Goal: Task Accomplishment & Management: Use online tool/utility

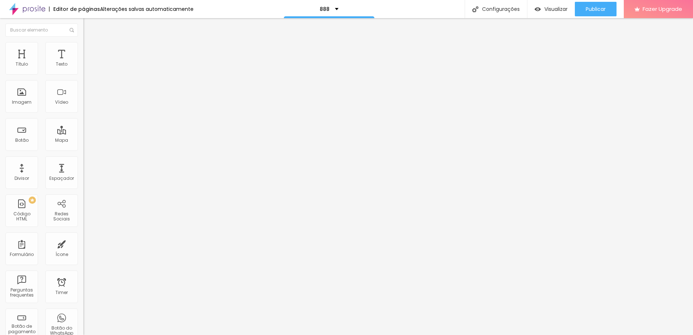
click at [89, 25] on img "button" at bounding box center [92, 27] width 6 height 6
click at [83, 70] on button "button" at bounding box center [88, 66] width 10 height 8
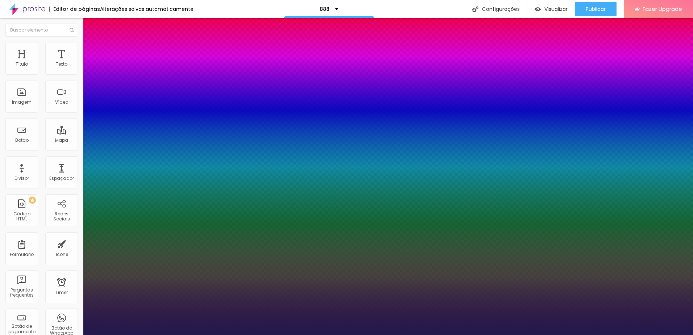
type input "1"
drag, startPoint x: 155, startPoint y: 123, endPoint x: 212, endPoint y: 122, distance: 57.6
click at [212, 122] on body "Editor de páginas Alterações salvas automaticamente 888 Configurações Configura…" at bounding box center [346, 167] width 693 height 335
type input "8"
type input "3"
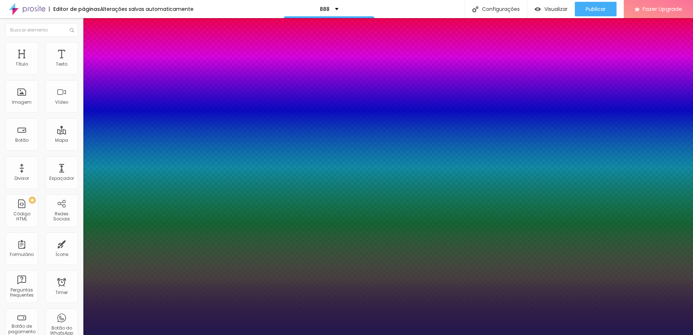
type input "1"
type input "30"
type input "1"
type input "30"
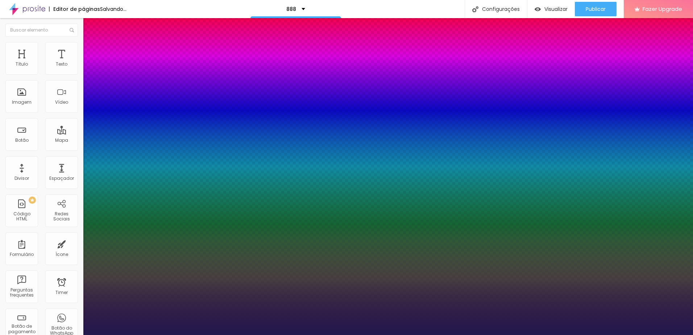
type input "1"
click at [432, 335] on div at bounding box center [346, 335] width 693 height 0
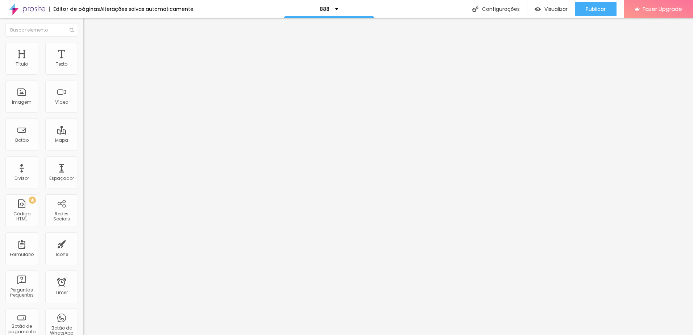
click at [86, 67] on icon "button" at bounding box center [88, 65] width 4 height 4
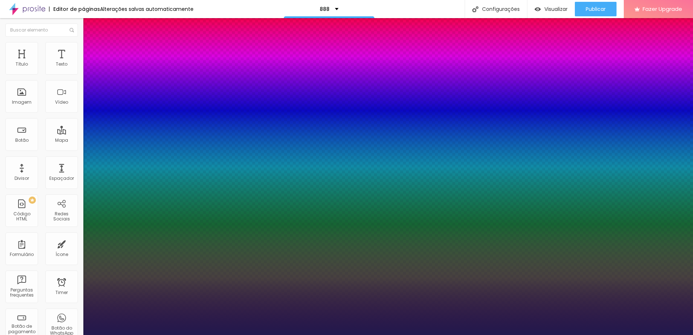
type input "1"
drag, startPoint x: 156, startPoint y: 123, endPoint x: 198, endPoint y: 123, distance: 41.3
click at [197, 123] on body "Editor de páginas Alterações salvas automaticamente 888 Configurações Configura…" at bounding box center [346, 167] width 693 height 335
type input "8"
type input "2"
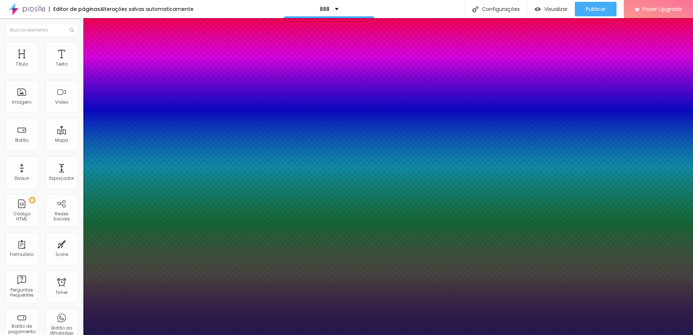
type input "1"
type input "20"
type input "1"
type input "20"
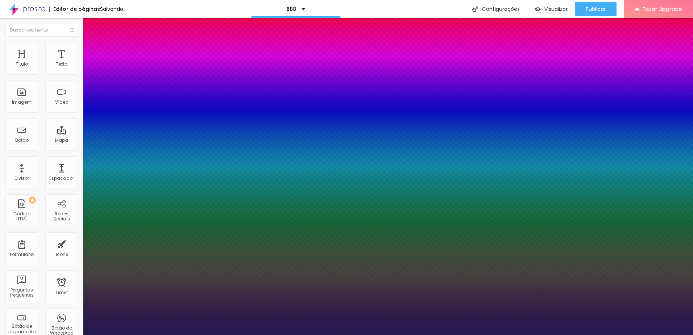
type input "1"
click at [529, 335] on div at bounding box center [346, 335] width 693 height 0
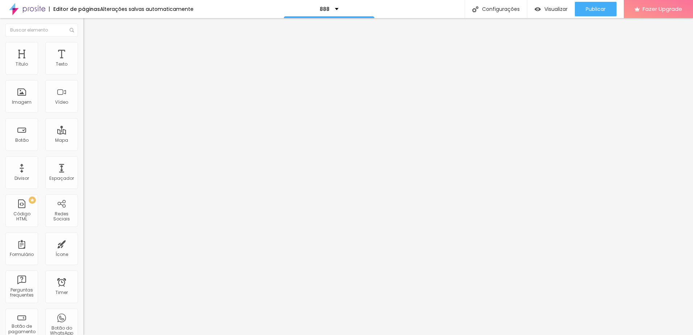
click at [86, 67] on icon "button" at bounding box center [88, 65] width 4 height 4
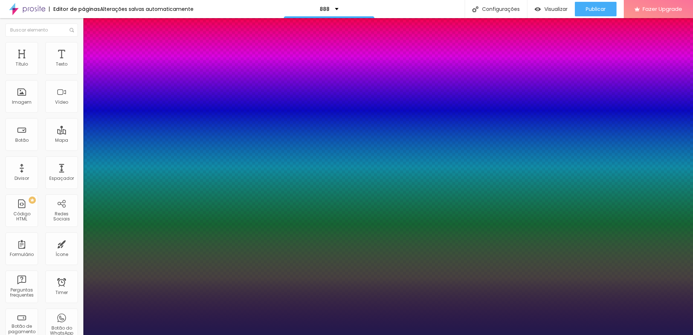
type input "1"
drag, startPoint x: 154, startPoint y: 121, endPoint x: 223, endPoint y: 121, distance: 68.5
click at [221, 121] on body "Editor de páginas Alterações salvas automaticamente 888 Configurações Configura…" at bounding box center [346, 167] width 693 height 335
type input "8"
type input "3"
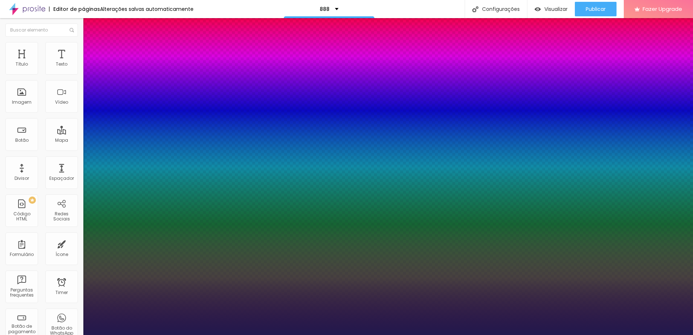
type input "1"
type input "30"
type input "1"
type input "30"
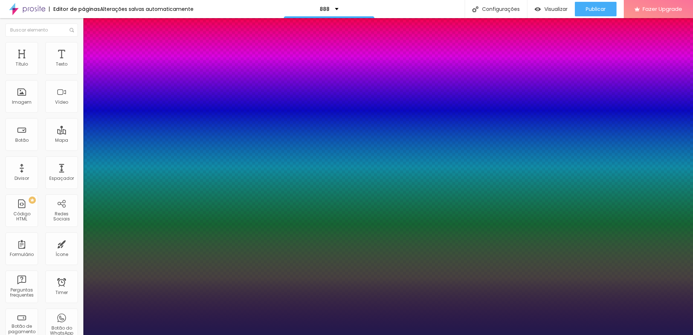
type input "1"
select select "Actor-Regular"
type input "1"
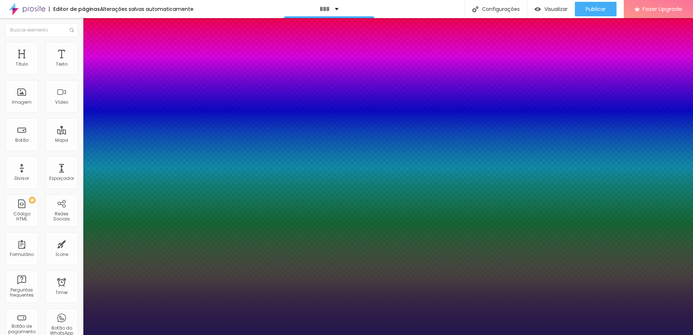
select select "Alegreya"
type input "1"
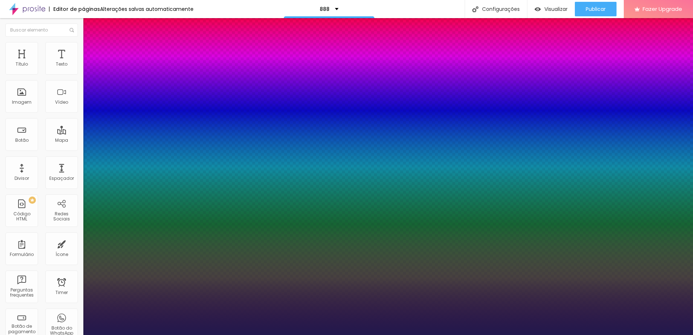
select select "Arsenal-Bold"
type input "1"
select select "Chivo"
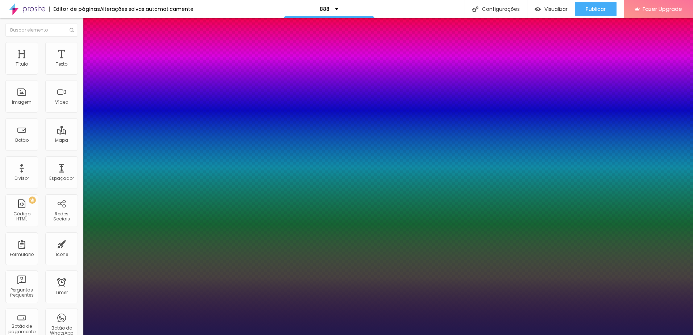
drag, startPoint x: 155, startPoint y: 101, endPoint x: 156, endPoint y: 105, distance: 4.1
type input "1"
select select "ComingSoon"
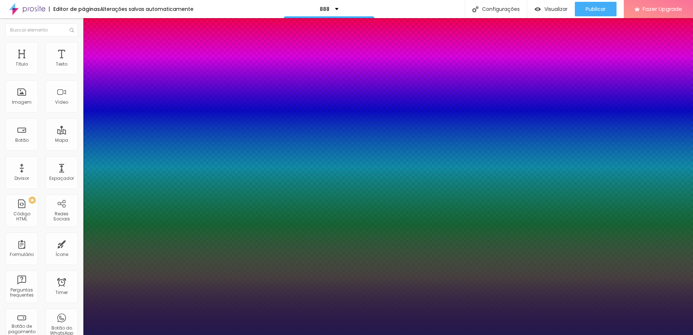
type input "1"
select select "Cousine-Bold"
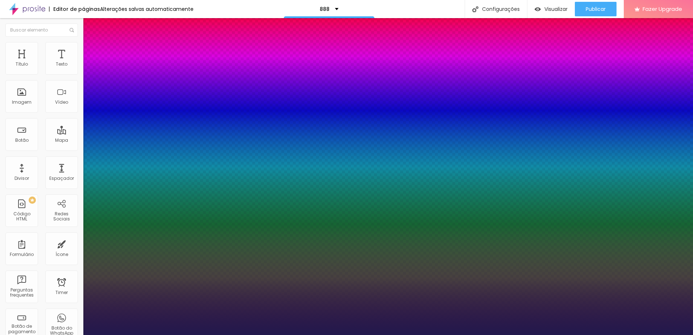
type input "1"
select select "AbrilFatface-Regular"
type input "1"
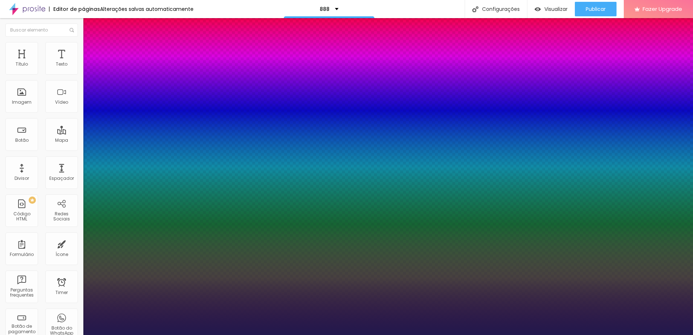
click at [534, 335] on div at bounding box center [346, 335] width 693 height 0
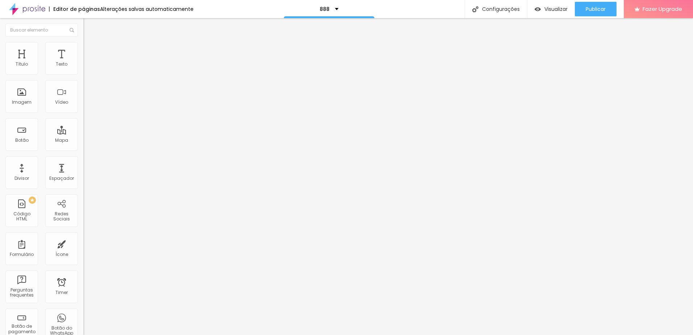
click at [86, 67] on icon "button" at bounding box center [88, 65] width 4 height 4
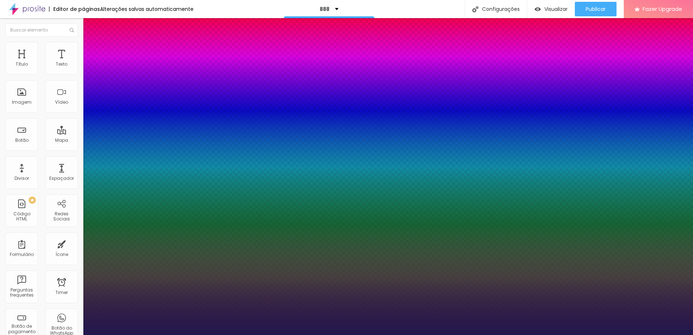
type input "1"
select select "AlegreyaBlack"
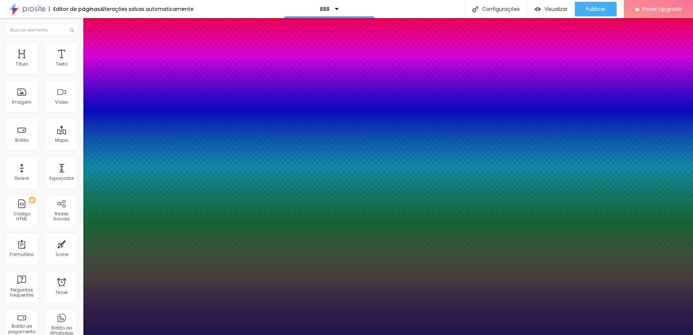
type input "1"
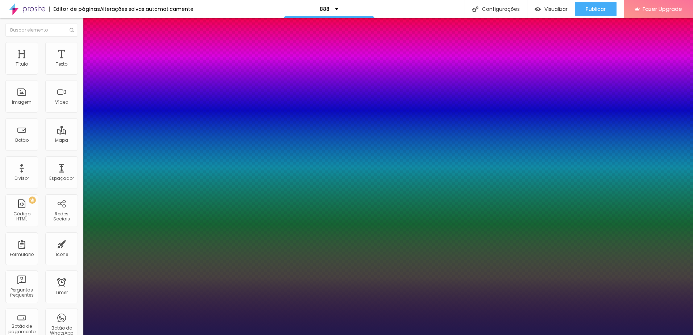
select select "Amita-Bold"
type input "1"
click at [221, 335] on div at bounding box center [346, 335] width 693 height 0
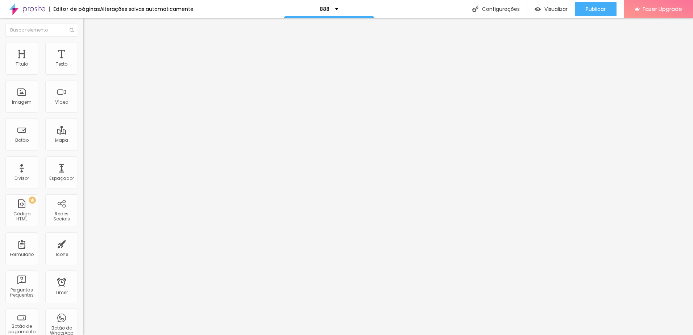
click at [89, 25] on img "button" at bounding box center [92, 27] width 6 height 6
click at [86, 67] on icon "button" at bounding box center [88, 65] width 4 height 4
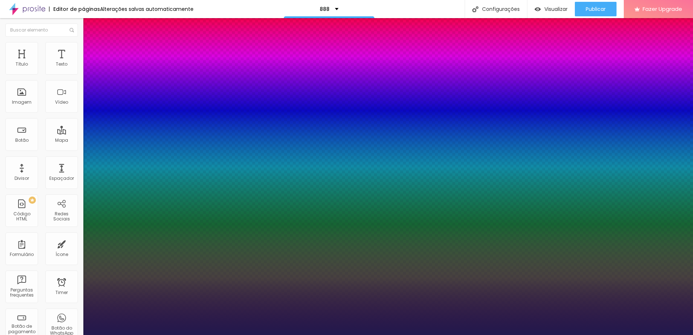
type input "1"
drag, startPoint x: 157, startPoint y: 123, endPoint x: 209, endPoint y: 127, distance: 51.6
click at [194, 126] on body "Editor de páginas Alterações salvas automaticamente 888 Configurações Configura…" at bounding box center [346, 167] width 693 height 335
type input "8"
type input "3"
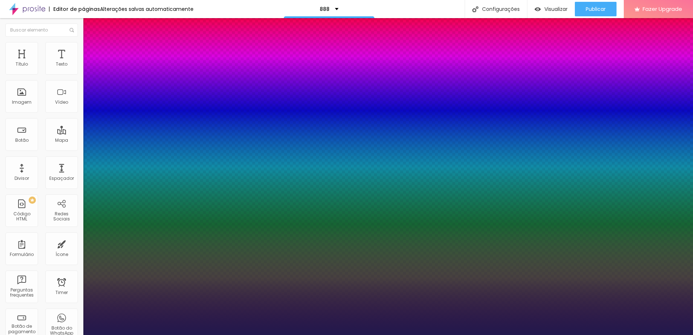
type input "1"
type input "30"
type input "1"
type input "30"
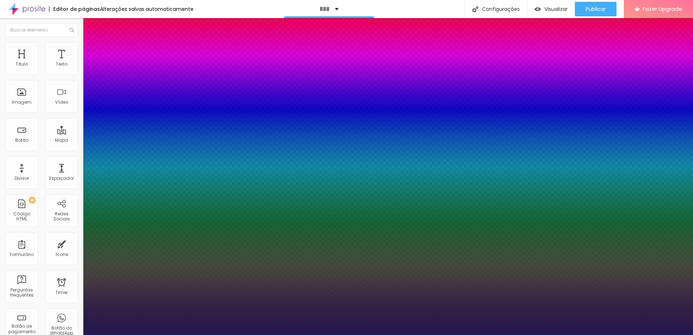
click at [255, 335] on div at bounding box center [346, 335] width 693 height 0
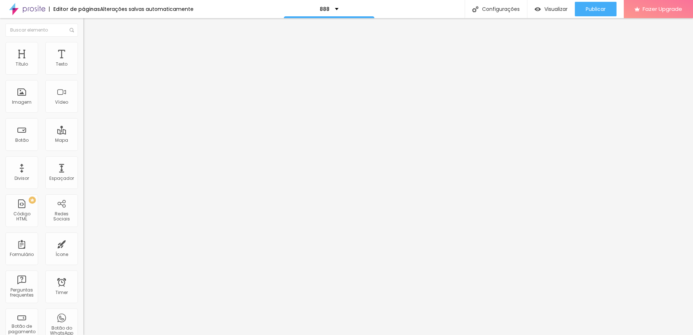
click at [87, 67] on icon "button" at bounding box center [88, 65] width 3 height 3
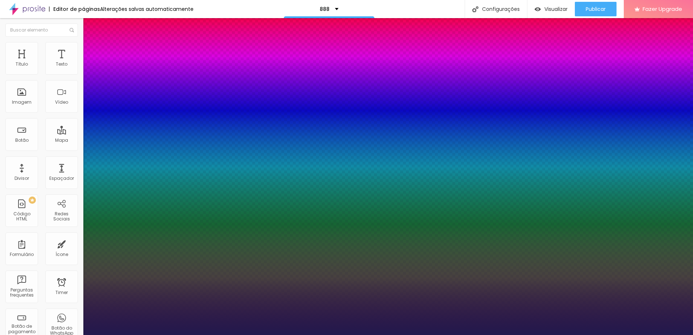
type input "1"
drag, startPoint x: 162, startPoint y: 124, endPoint x: 111, endPoint y: 117, distance: 52.0
type input "8"
type input "3"
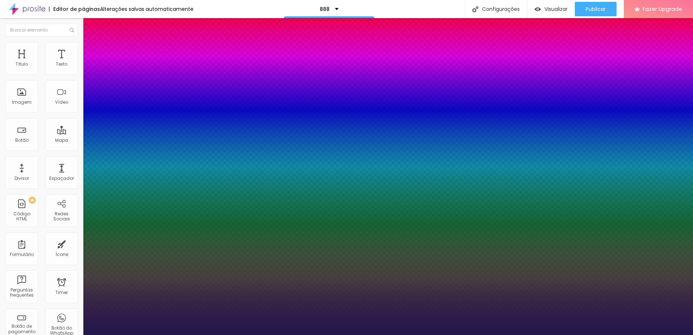
type input "1"
type input "30"
type input "1"
type input "30"
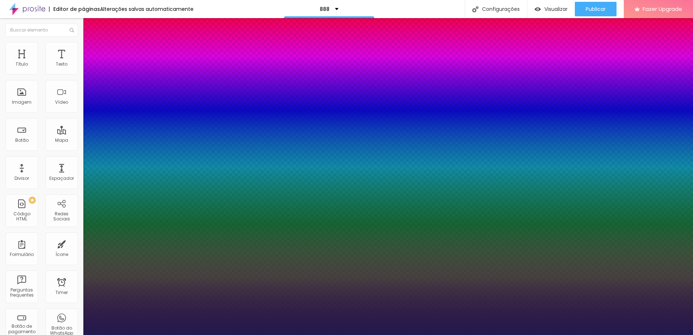
click at [550, 335] on div at bounding box center [346, 335] width 693 height 0
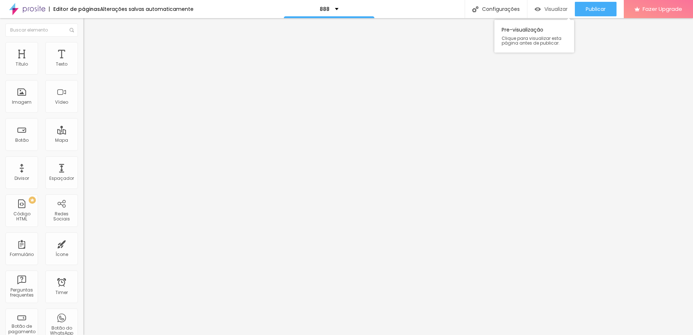
click at [555, 10] on span "Visualizar" at bounding box center [556, 9] width 23 height 6
click at [87, 67] on icon "button" at bounding box center [88, 65] width 3 height 3
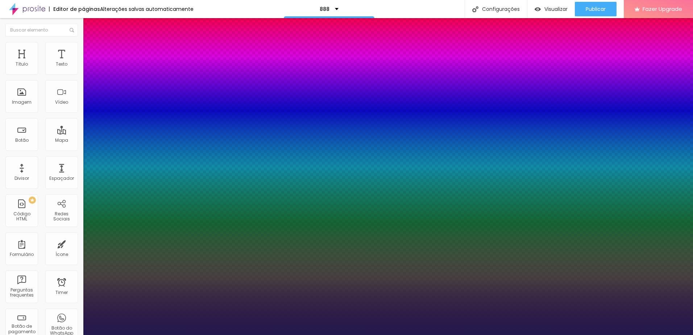
type input "1"
drag, startPoint x: 162, startPoint y: 124, endPoint x: 132, endPoint y: 121, distance: 30.9
type input "8"
type input "3"
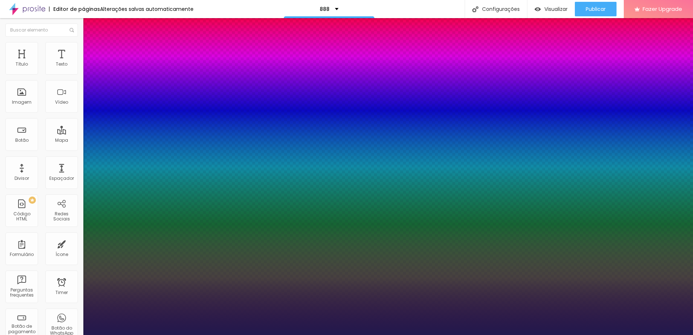
type input "1"
type input "30"
type input "1"
type input "30"
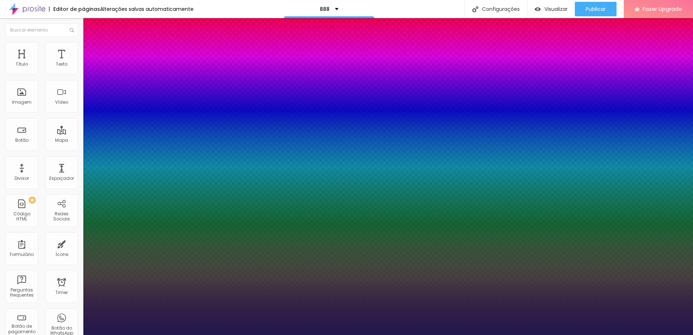
click at [514, 335] on div at bounding box center [346, 335] width 693 height 0
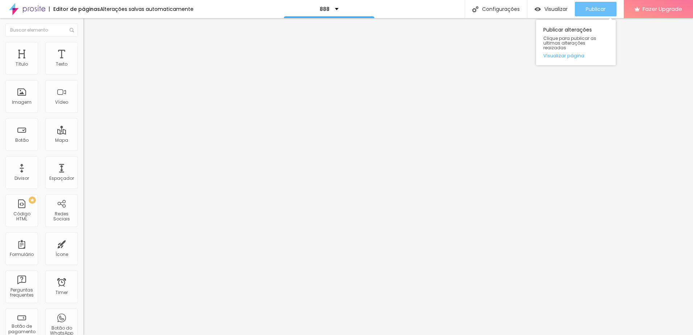
click at [589, 9] on span "Publicar" at bounding box center [596, 9] width 20 height 6
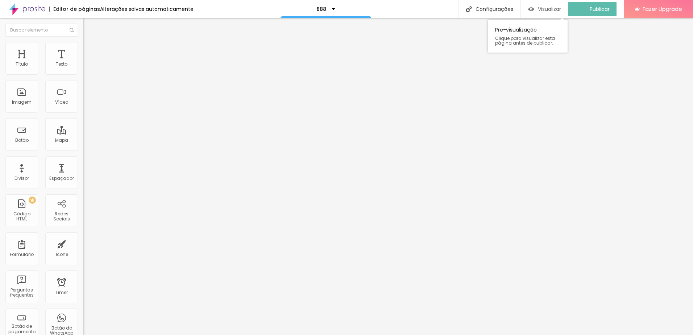
click at [555, 9] on span "Visualizar" at bounding box center [549, 9] width 23 height 6
click at [83, 70] on button "button" at bounding box center [88, 66] width 10 height 8
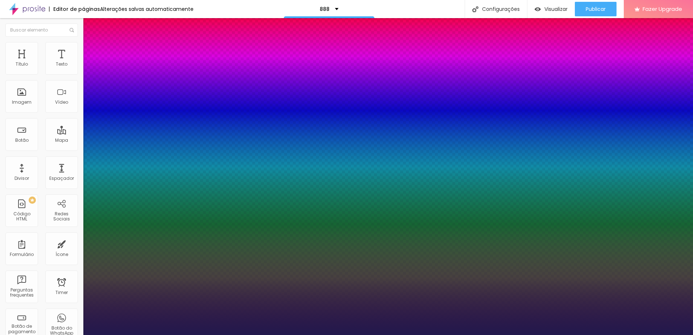
type input "1"
drag, startPoint x: 160, startPoint y: 122, endPoint x: 224, endPoint y: 125, distance: 64.6
click at [212, 125] on body "Editor de páginas Alterações salvas automaticamente 888 Configurações Configura…" at bounding box center [346, 167] width 693 height 335
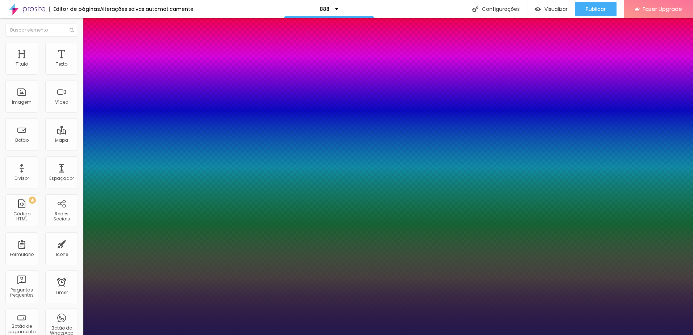
type input "8"
type input "4"
type input "1"
type input "44"
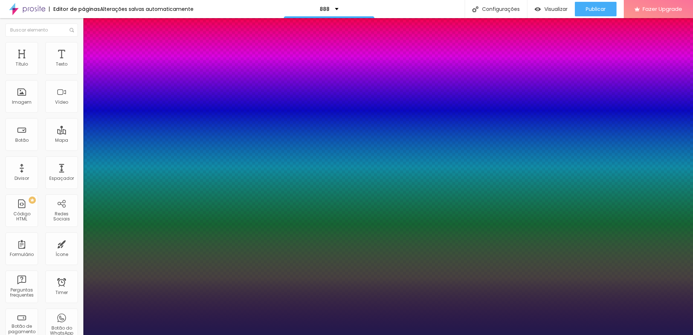
type input "44"
type input "1"
type input "44"
click at [223, 335] on div at bounding box center [346, 335] width 693 height 0
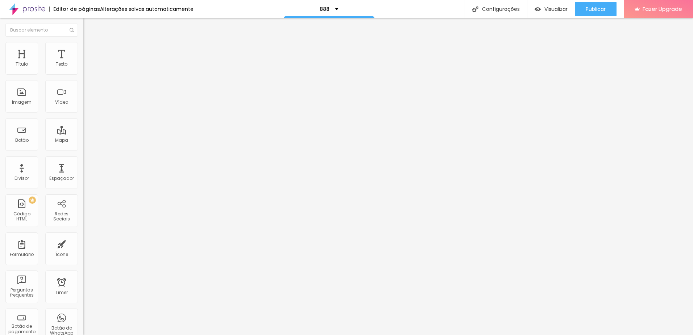
click at [83, 70] on button "button" at bounding box center [88, 66] width 10 height 8
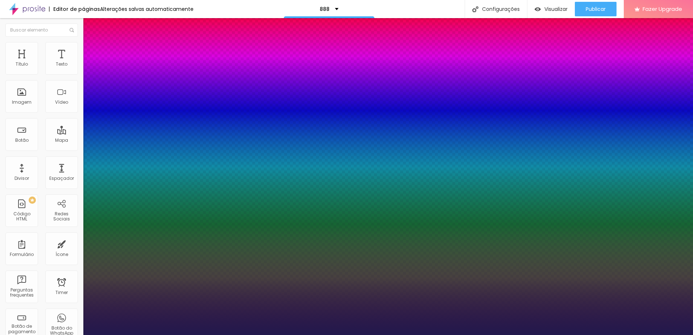
type input "1"
drag, startPoint x: 154, startPoint y: 121, endPoint x: 190, endPoint y: 121, distance: 36.3
click at [188, 121] on body "Editor de páginas Alterações salvas automaticamente 888 Configurações Configura…" at bounding box center [346, 167] width 693 height 335
type input "8"
type input "4"
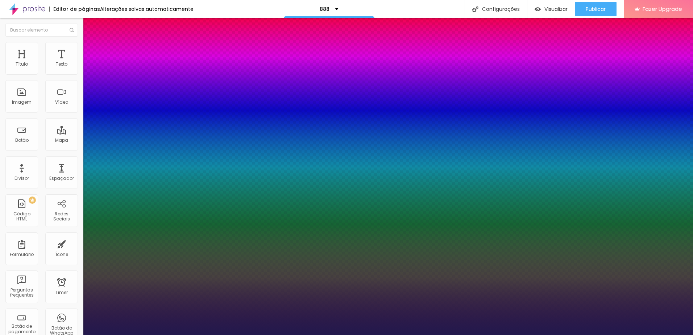
type input "1"
type input "44"
type input "1"
type input "44"
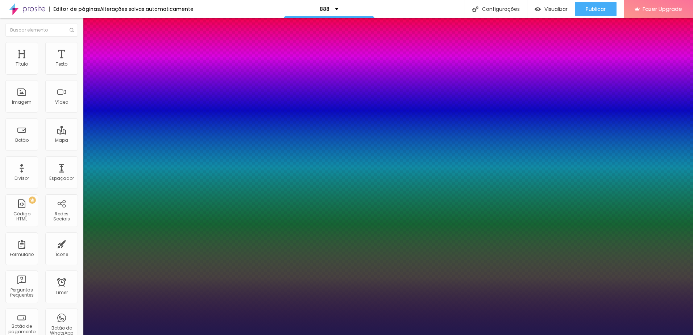
click at [200, 335] on div at bounding box center [346, 335] width 693 height 0
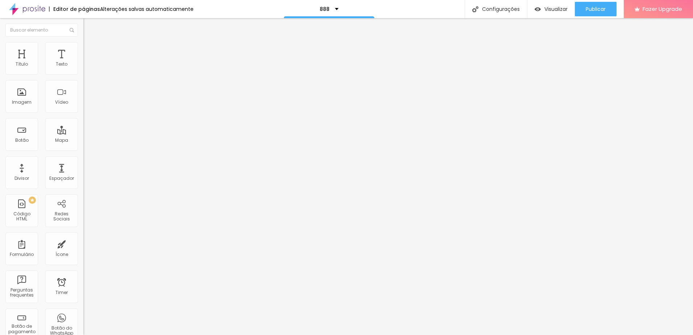
click at [86, 67] on icon "button" at bounding box center [88, 65] width 4 height 4
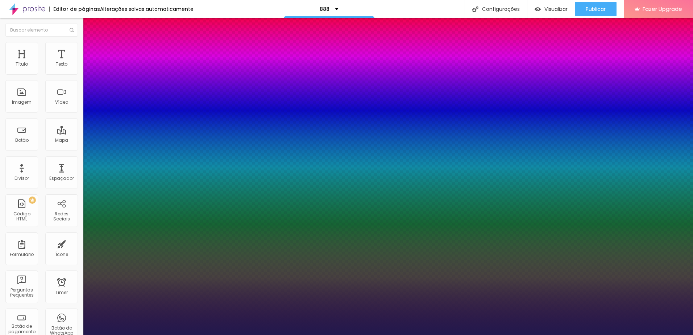
type input "1"
type input "8"
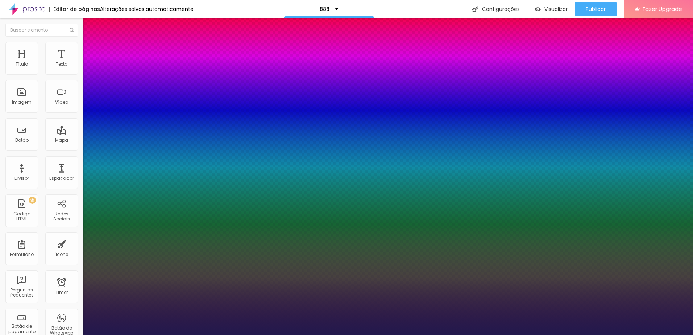
type input "4"
type input "1"
type input "44"
type input "1"
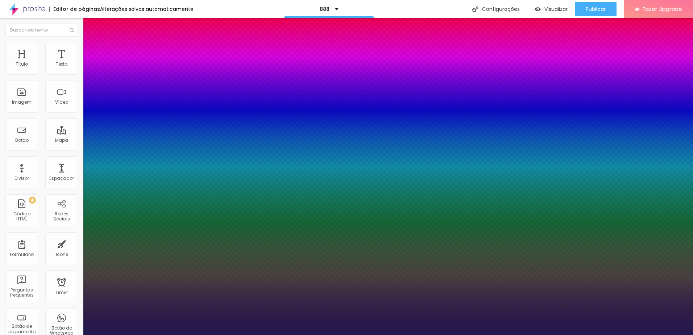
type input "44"
click at [256, 335] on div at bounding box center [346, 335] width 693 height 0
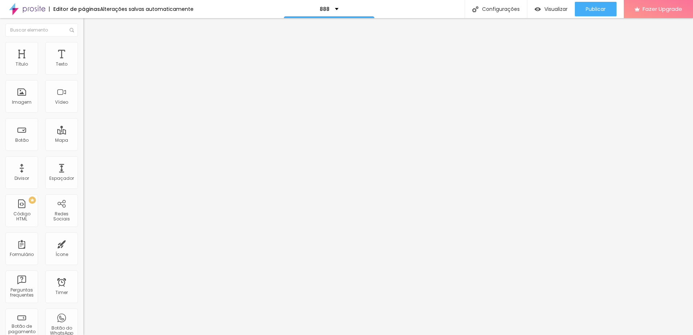
click at [83, 70] on button "button" at bounding box center [88, 66] width 10 height 8
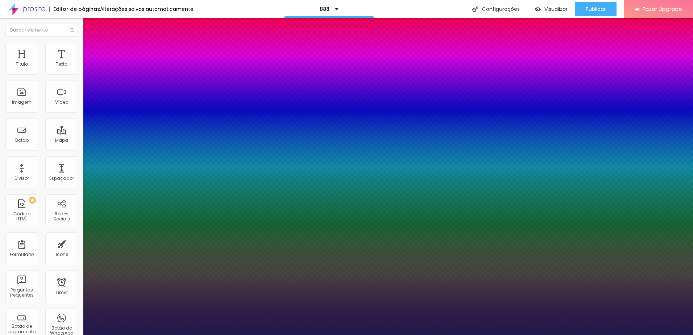
type input "1"
type input "8"
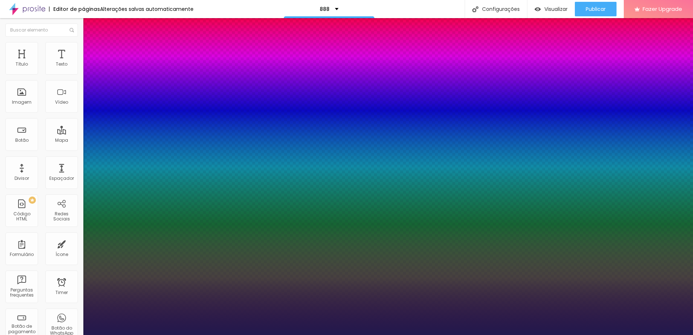
type input "4"
type input "1"
type input "44"
type input "1"
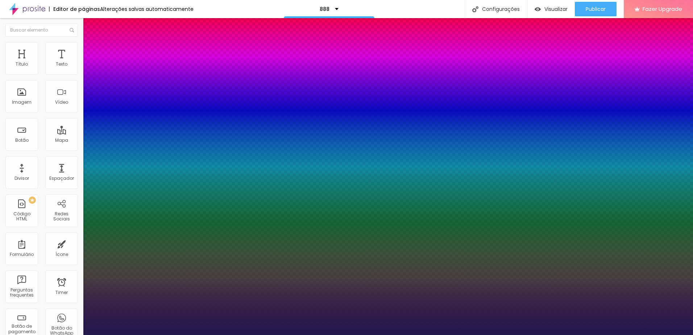
type input "44"
click at [251, 335] on div at bounding box center [346, 335] width 693 height 0
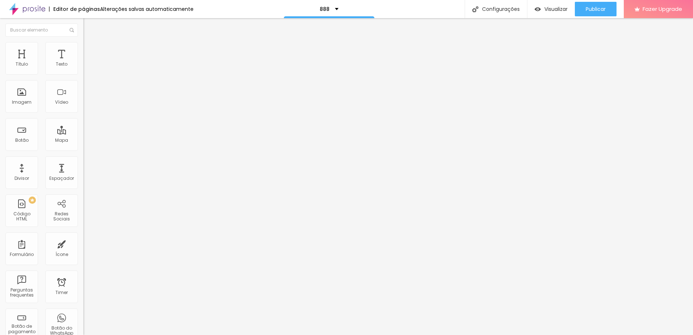
click at [86, 67] on icon "button" at bounding box center [88, 65] width 4 height 4
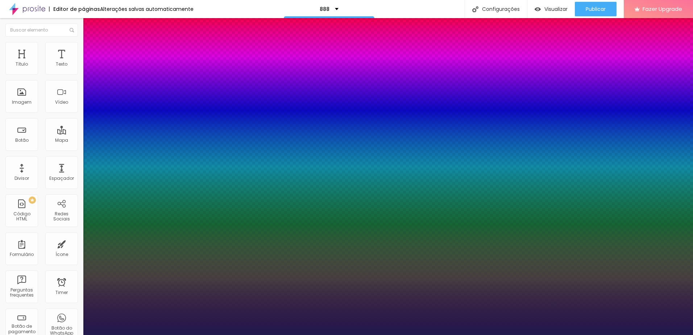
type input "1"
drag, startPoint x: 159, startPoint y: 122, endPoint x: 188, endPoint y: 127, distance: 29.4
click at [185, 127] on body "Editor de páginas Alterações salvas automaticamente 888 Configurações Configura…" at bounding box center [346, 167] width 693 height 335
type input "8"
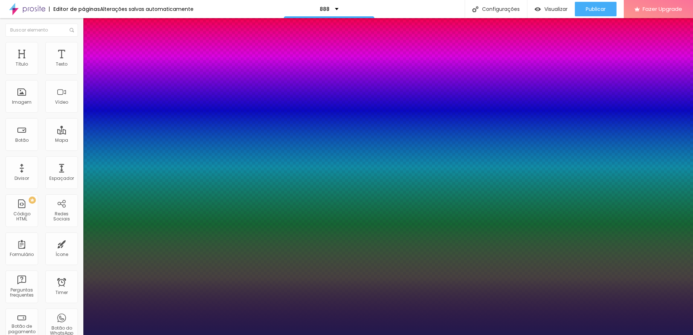
type input "0"
type input "1"
type input "8"
type input "1"
type input "8"
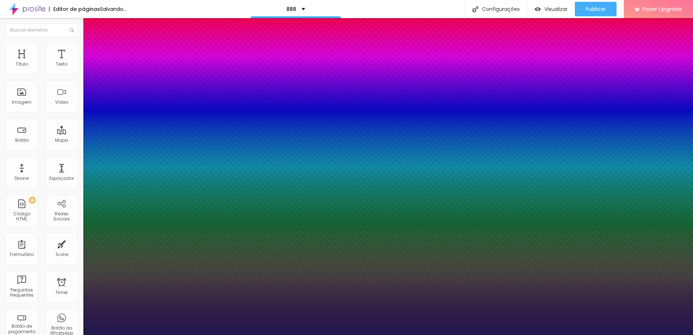
type input "04"
type input "1"
type input "8"
type input "1"
type input "44"
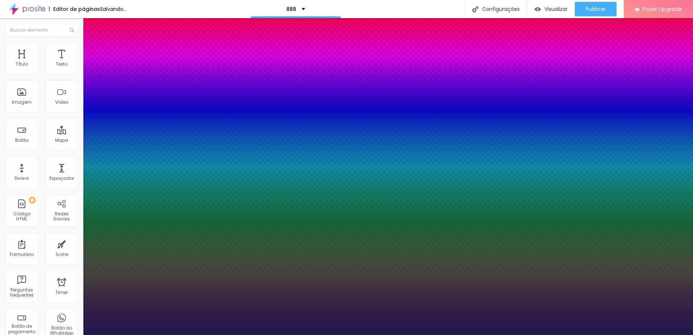
type input "044"
type input "1"
type input "044"
click at [236, 335] on div at bounding box center [346, 335] width 693 height 0
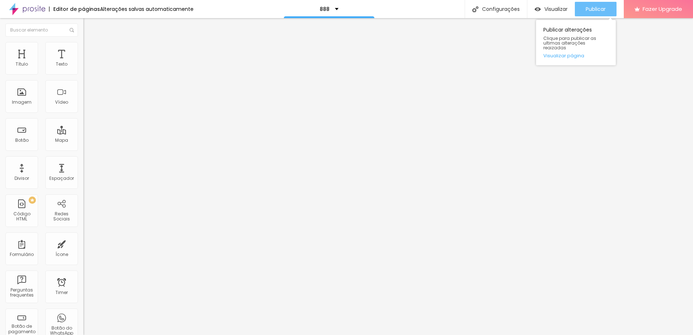
click at [597, 9] on span "Publicar" at bounding box center [596, 9] width 20 height 6
click at [552, 9] on span "Visualizar" at bounding box center [556, 9] width 23 height 6
click at [593, 12] on span "Publicar" at bounding box center [596, 9] width 20 height 6
click at [83, 70] on button "button" at bounding box center [88, 66] width 10 height 8
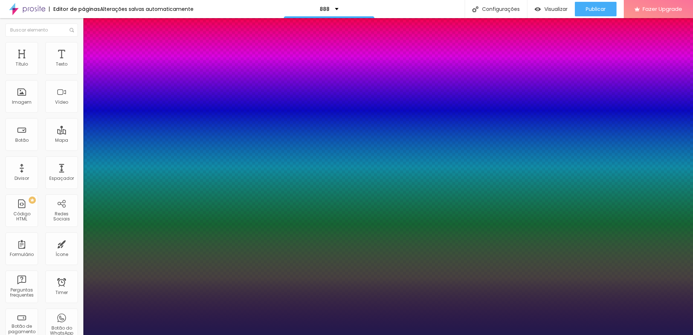
type input "1"
click at [225, 335] on div at bounding box center [346, 335] width 693 height 0
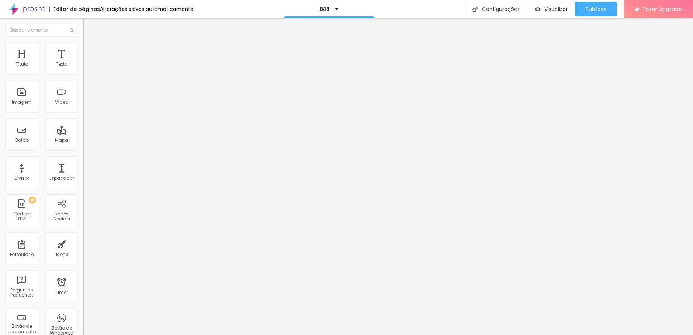
click at [83, 70] on button "button" at bounding box center [88, 66] width 10 height 8
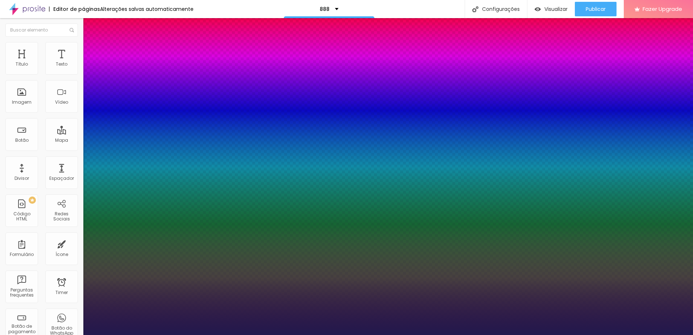
type input "1"
click at [406, 335] on div at bounding box center [346, 335] width 693 height 0
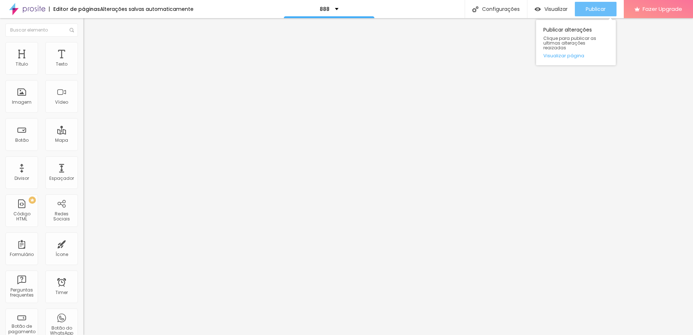
click at [601, 11] on span "Publicar" at bounding box center [596, 9] width 20 height 6
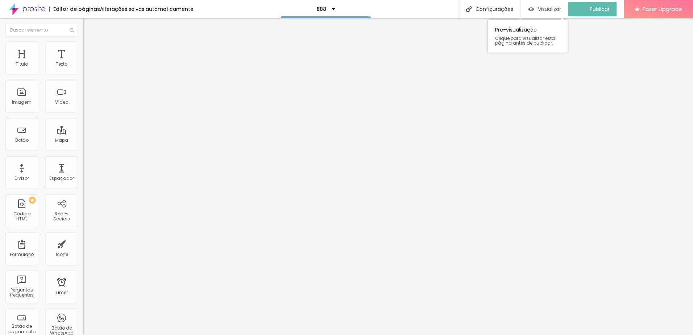
click at [551, 7] on span "Visualizar" at bounding box center [549, 9] width 23 height 6
click at [86, 105] on icon "button" at bounding box center [88, 103] width 4 height 4
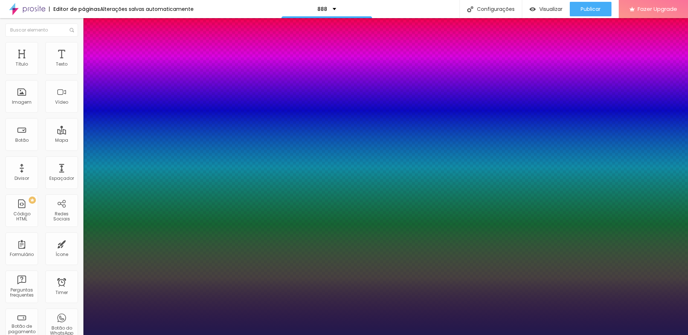
type input "1"
type input "8"
type input "2"
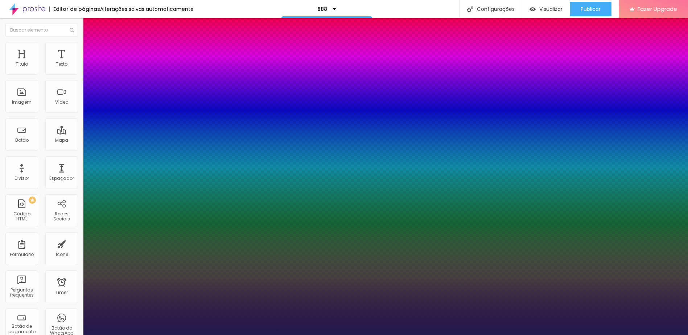
type input "1"
type input "8"
type input "1"
type input "8"
type input "1"
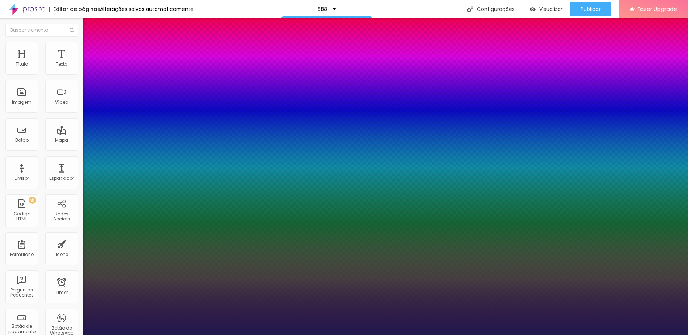
type input "25"
type input "1"
type input "8"
type input "2"
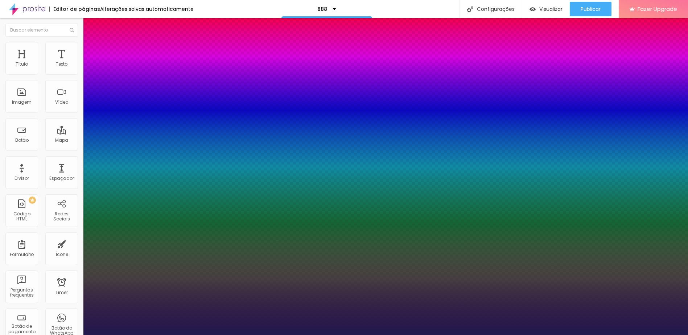
type input "1"
type input "20"
type input "1"
type input "8"
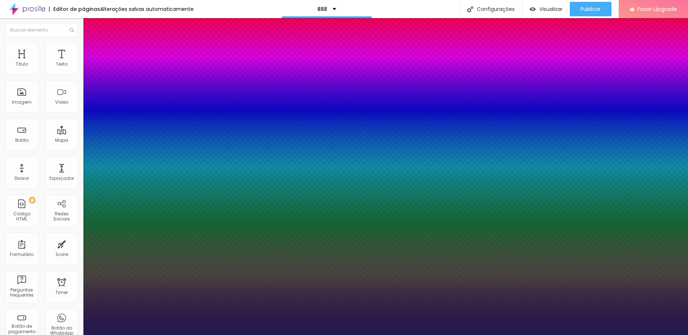
type input "2"
type input "1"
type input "25"
type input "1"
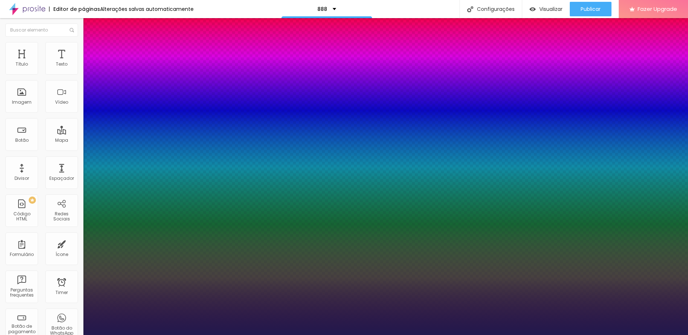
type input "25"
click at [382, 335] on div at bounding box center [344, 335] width 688 height 0
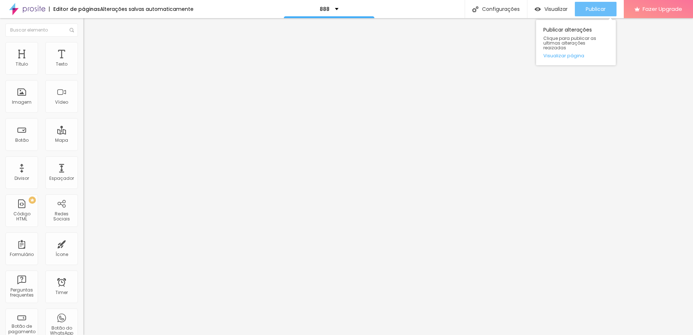
click at [599, 6] on span "Publicar" at bounding box center [596, 9] width 20 height 6
click at [589, 12] on span "Publicar" at bounding box center [596, 9] width 20 height 6
click at [545, 9] on span "Visualizar" at bounding box center [556, 9] width 23 height 6
click at [551, 5] on div "Visualizar" at bounding box center [551, 9] width 33 height 15
click at [591, 10] on span "Publicar" at bounding box center [596, 9] width 20 height 6
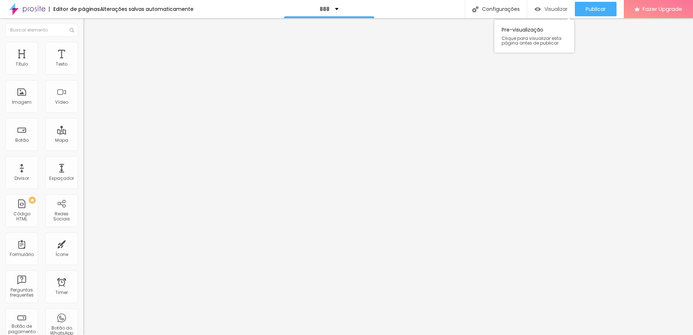
click at [546, 7] on span "Visualizar" at bounding box center [556, 9] width 23 height 6
click at [86, 105] on icon "button" at bounding box center [88, 103] width 4 height 4
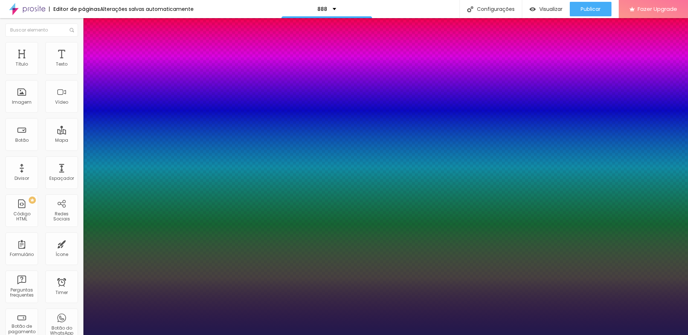
type input "1"
drag, startPoint x: 158, startPoint y: 203, endPoint x: 199, endPoint y: 198, distance: 40.5
click at [196, 199] on body "Editor de páginas Alterações salvas automaticamente 888 Configurações Configura…" at bounding box center [344, 167] width 688 height 335
type input "8"
type input "3"
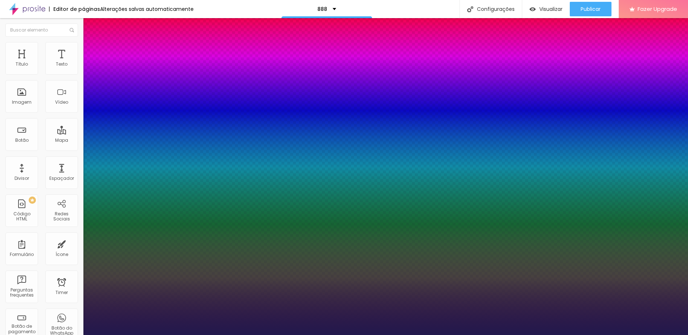
type input "1"
type input "30"
type input "1"
type input "30"
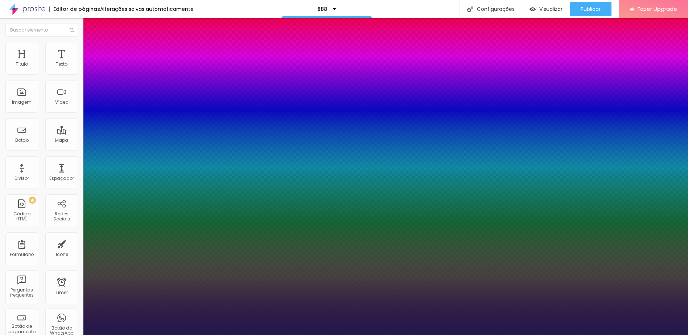
click at [539, 335] on div at bounding box center [344, 335] width 688 height 0
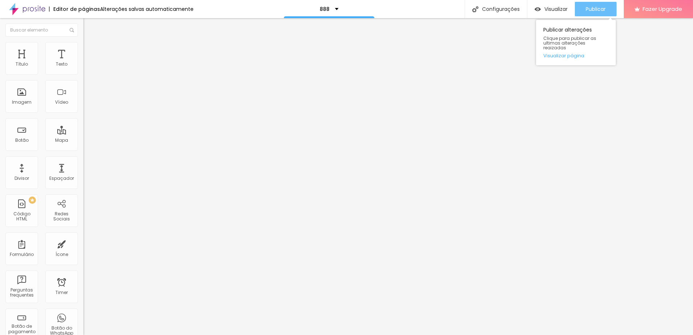
click at [604, 12] on span "Publicar" at bounding box center [596, 9] width 20 height 6
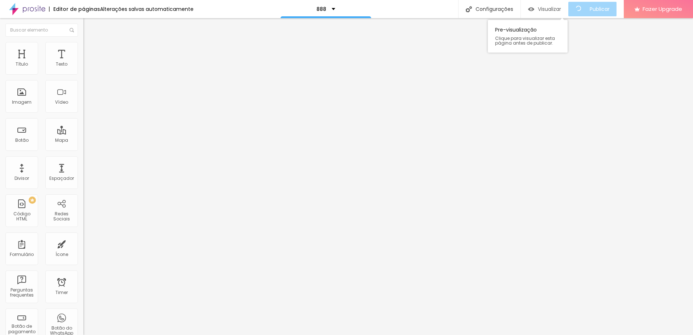
click at [550, 10] on span "Visualizar" at bounding box center [549, 9] width 23 height 6
click at [83, 70] on button "button" at bounding box center [88, 66] width 10 height 8
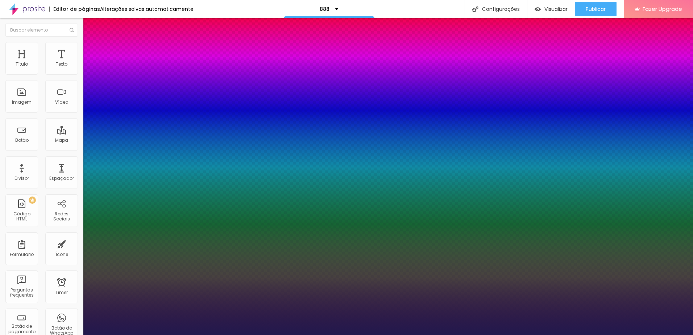
type input "1"
click at [159, 335] on div at bounding box center [346, 335] width 693 height 0
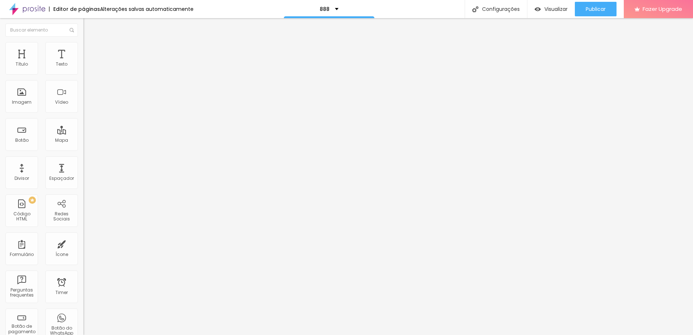
click at [83, 70] on button "button" at bounding box center [88, 66] width 10 height 8
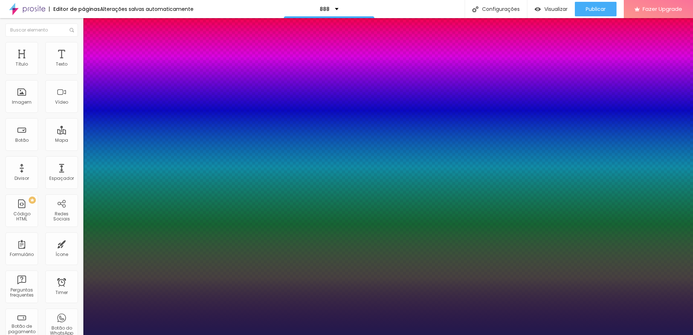
type input "1"
drag, startPoint x: 162, startPoint y: 124, endPoint x: 146, endPoint y: 123, distance: 16.0
type input "8"
type input "5"
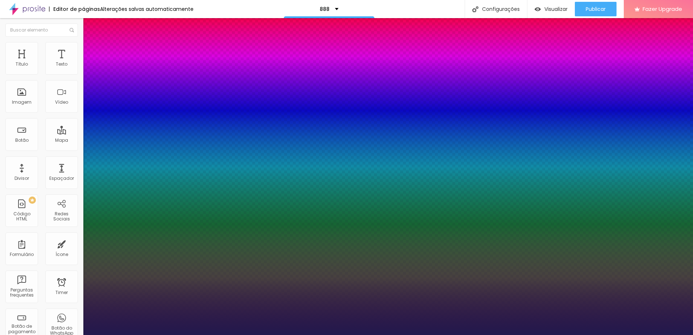
type input "1"
type input "50"
type input "1"
type input "50"
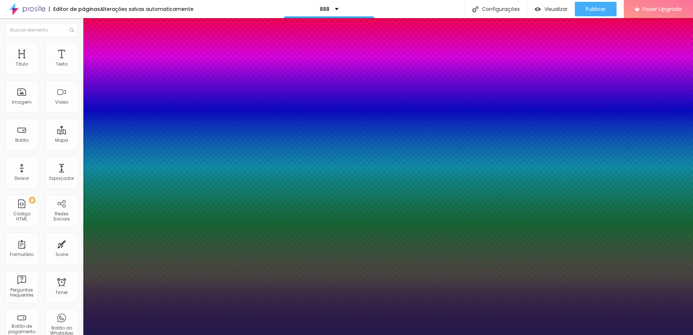
click at [225, 335] on div at bounding box center [346, 335] width 693 height 0
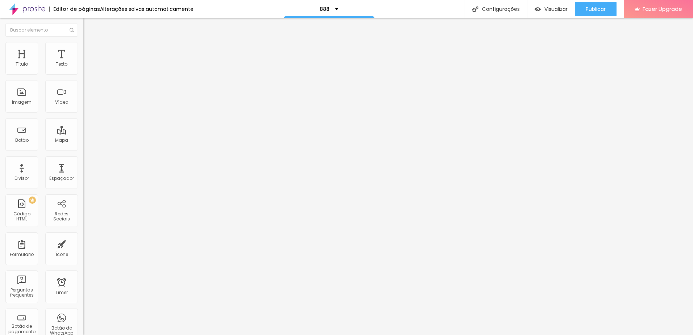
click at [83, 70] on button "button" at bounding box center [88, 66] width 10 height 8
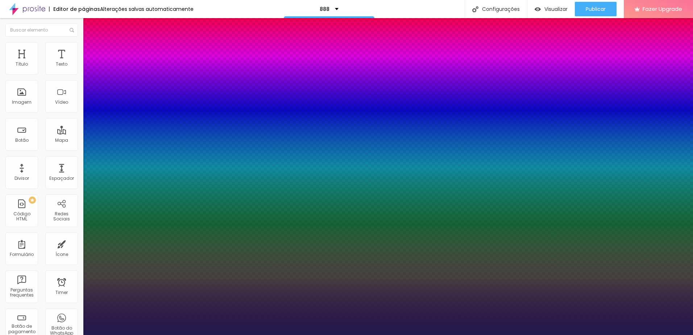
type input "1"
click at [296, 335] on div at bounding box center [346, 335] width 693 height 0
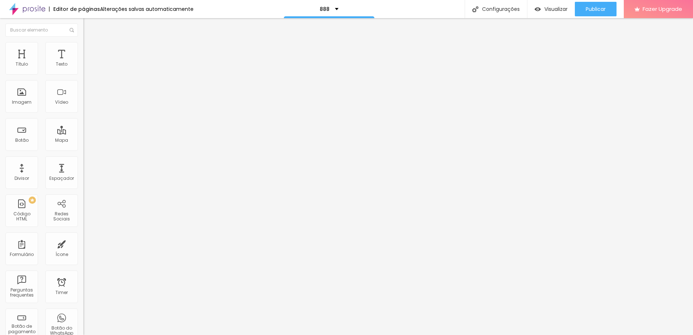
click at [83, 70] on button "button" at bounding box center [88, 66] width 10 height 8
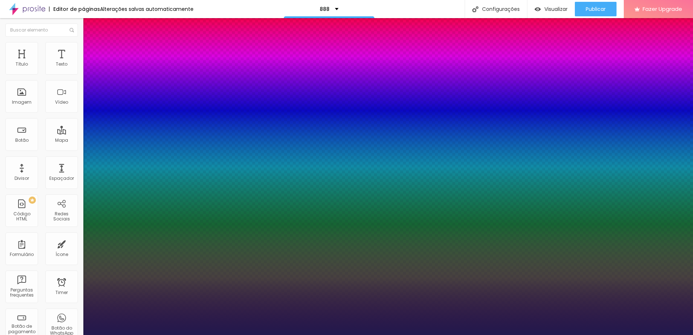
type input "1"
type input "8"
type input "4"
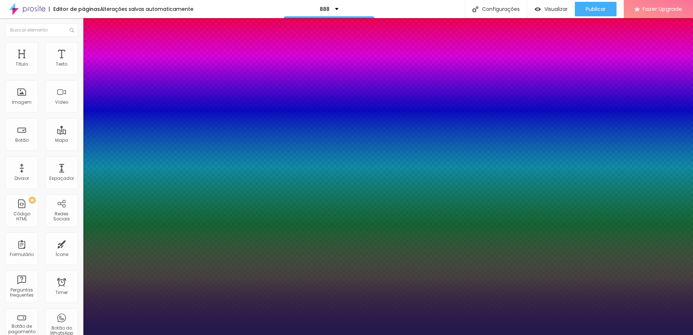
type input "1"
type input "40"
type input "1"
type input "40"
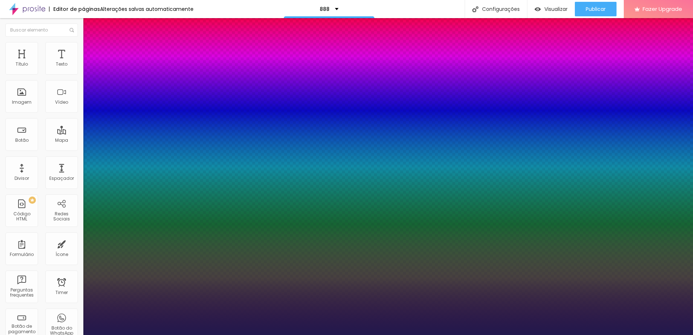
click at [248, 335] on div at bounding box center [346, 335] width 693 height 0
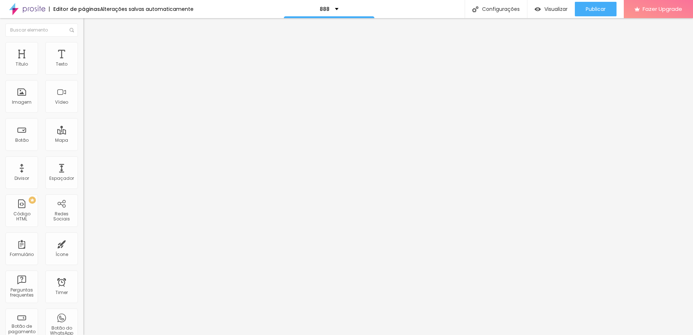
click at [83, 70] on button "button" at bounding box center [88, 66] width 10 height 8
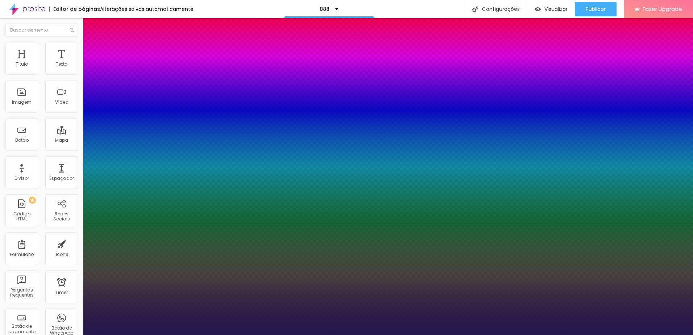
type input "1"
drag, startPoint x: 157, startPoint y: 123, endPoint x: 194, endPoint y: 125, distance: 37.0
click at [189, 125] on body "Editor de páginas Alterações salvas automaticamente 888 Configurações Configura…" at bounding box center [346, 167] width 693 height 335
type input "8"
type input "5"
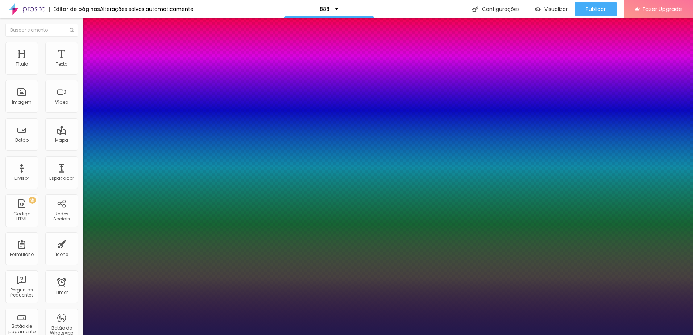
type input "1"
type input "50"
type input "1"
type input "50"
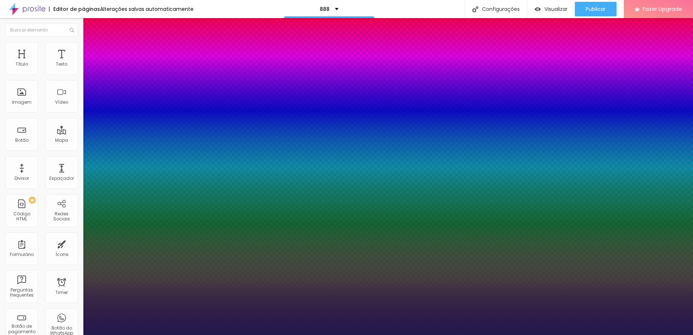
click at [244, 335] on div at bounding box center [346, 335] width 693 height 0
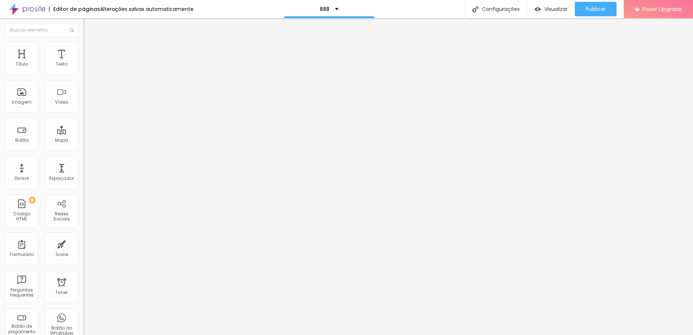
click at [86, 67] on icon "button" at bounding box center [88, 65] width 4 height 4
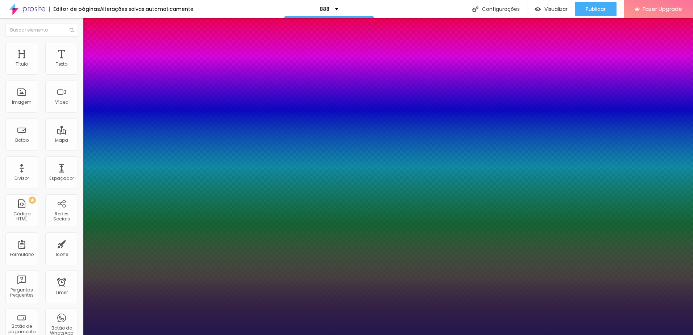
type input "1"
drag, startPoint x: 155, startPoint y: 124, endPoint x: 183, endPoint y: 124, distance: 27.9
click at [182, 124] on body "Editor de páginas Alterações salvas automaticamente 888 Configurações Configura…" at bounding box center [346, 167] width 693 height 335
type input "8"
type input "2"
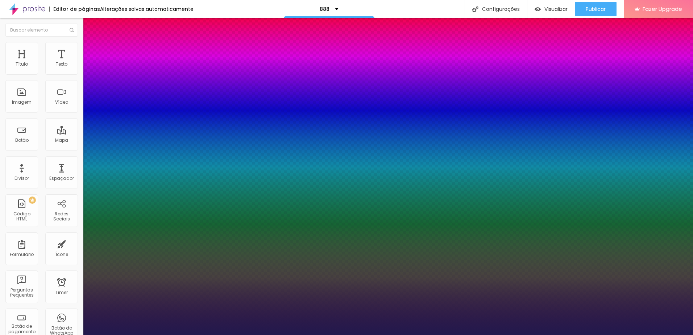
type input "1"
type input "25"
type input "1"
type input "25"
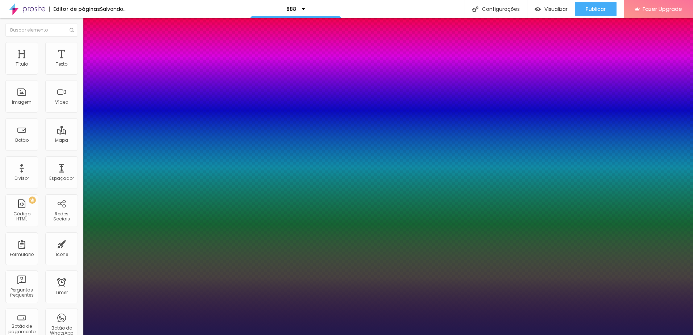
click at [144, 335] on div at bounding box center [346, 335] width 693 height 0
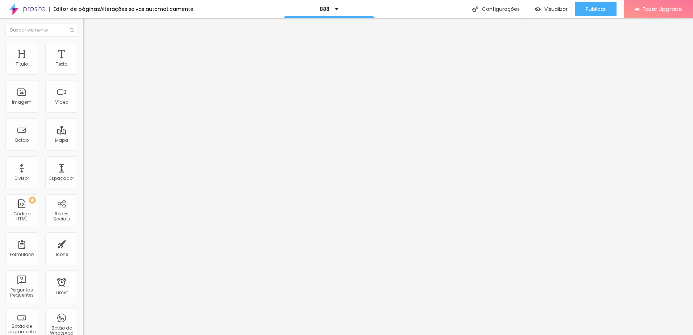
click at [87, 67] on icon "button" at bounding box center [88, 65] width 3 height 3
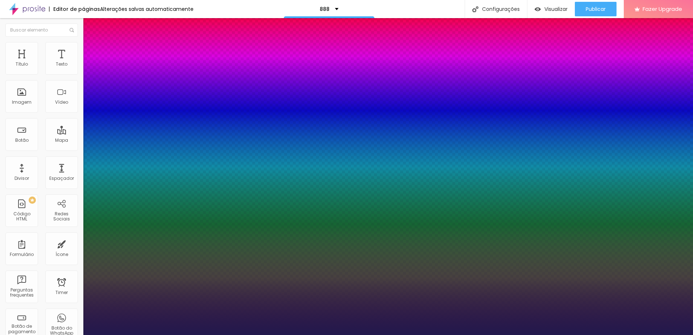
type input "1"
drag, startPoint x: 160, startPoint y: 124, endPoint x: 145, endPoint y: 124, distance: 15.2
drag, startPoint x: 157, startPoint y: 124, endPoint x: 203, endPoint y: 123, distance: 46.4
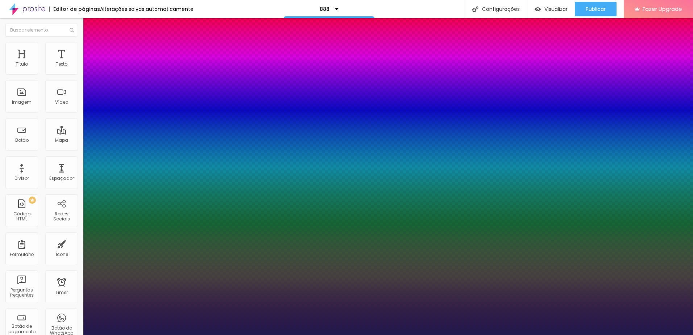
click at [193, 122] on body "Editor de páginas Alterações salvas automaticamente 888 Configurações Configura…" at bounding box center [346, 167] width 693 height 335
type input "8"
type input "2"
type input "1"
type input "25"
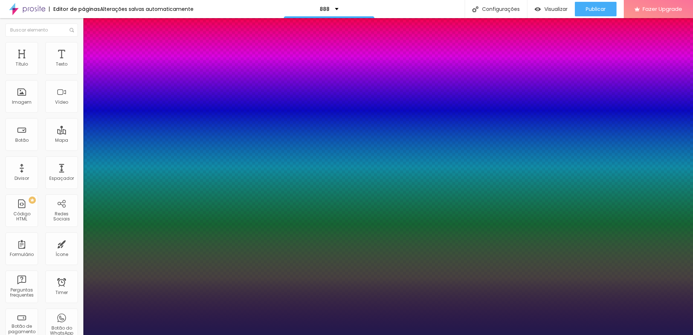
type input "25"
type input "1"
type input "25"
click at [262, 335] on div at bounding box center [346, 335] width 693 height 0
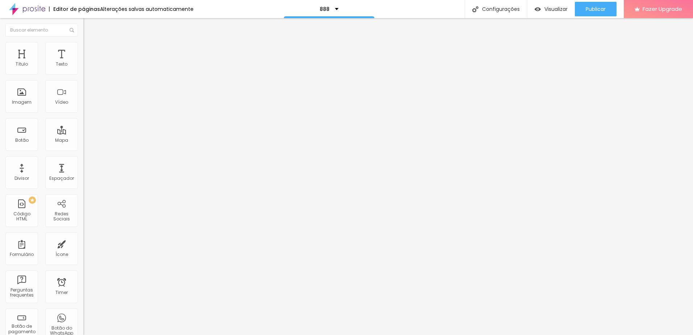
click at [87, 67] on icon "button" at bounding box center [88, 65] width 3 height 3
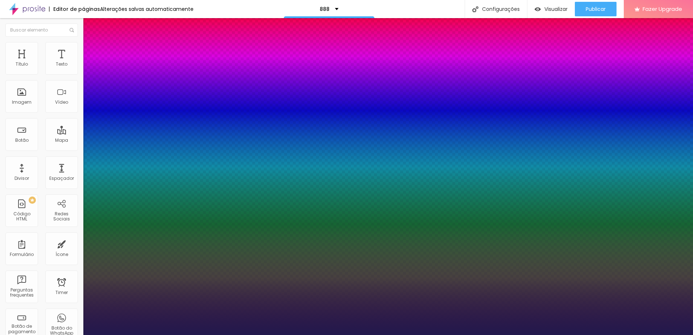
type input "1"
drag, startPoint x: 156, startPoint y: 123, endPoint x: 209, endPoint y: 123, distance: 53.7
click at [195, 123] on body "Editor de páginas Alterações salvas automaticamente 888 Configurações Configura…" at bounding box center [346, 167] width 693 height 335
type input "8"
type input "5"
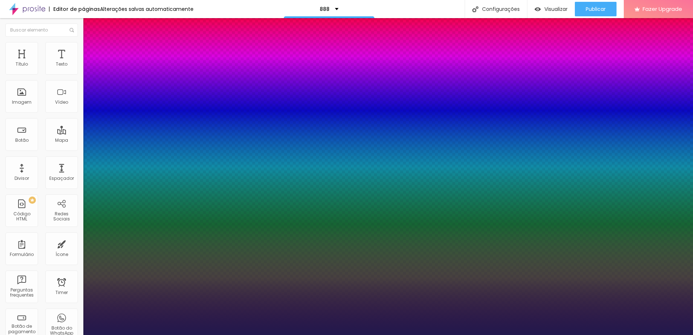
type input "1"
type input "50"
click at [373, 335] on div at bounding box center [346, 335] width 693 height 0
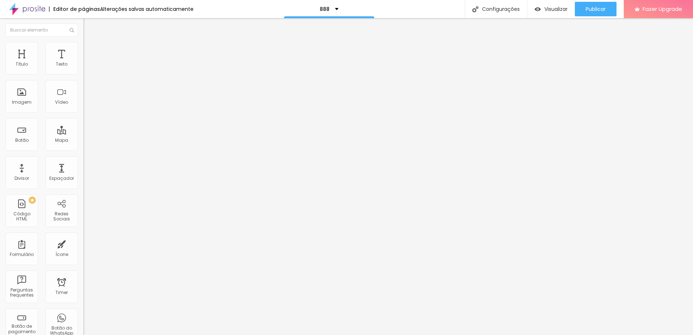
click at [83, 68] on button "button" at bounding box center [88, 66] width 10 height 8
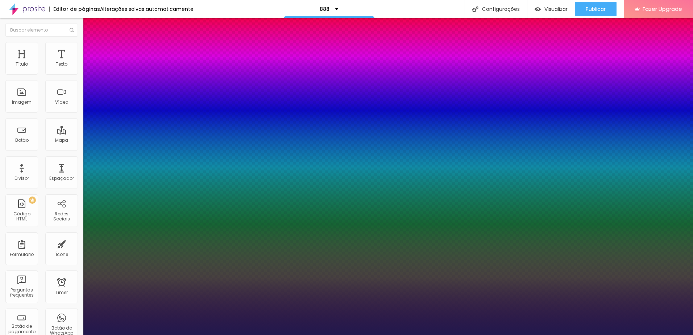
drag, startPoint x: 156, startPoint y: 122, endPoint x: 199, endPoint y: 126, distance: 44.0
click at [194, 125] on body "Editor de páginas Alterações salvas automaticamente 888 Configurações Configura…" at bounding box center [346, 167] width 693 height 335
click at [384, 335] on div at bounding box center [346, 335] width 693 height 0
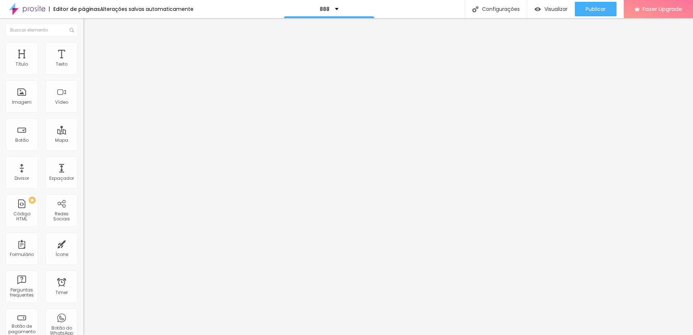
click at [86, 67] on icon "button" at bounding box center [88, 65] width 4 height 4
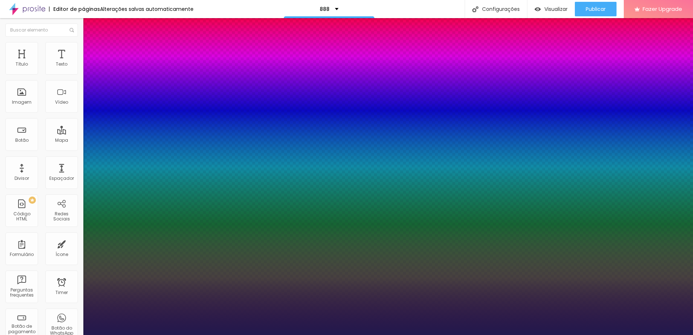
drag, startPoint x: 155, startPoint y: 122, endPoint x: 195, endPoint y: 125, distance: 40.3
click at [195, 125] on body "Editor de páginas Alterações salvas automaticamente 888 Configurações Configura…" at bounding box center [346, 167] width 693 height 335
click at [243, 335] on div at bounding box center [346, 335] width 693 height 0
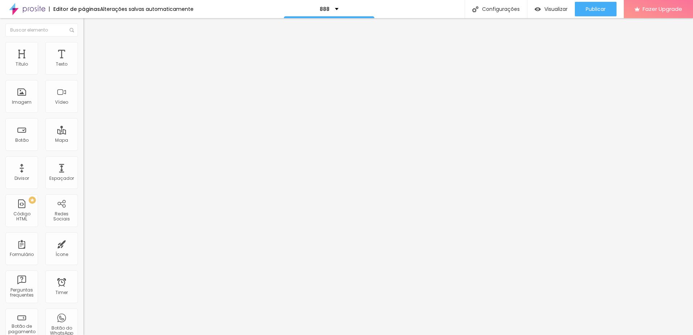
click at [86, 67] on icon "button" at bounding box center [88, 65] width 4 height 4
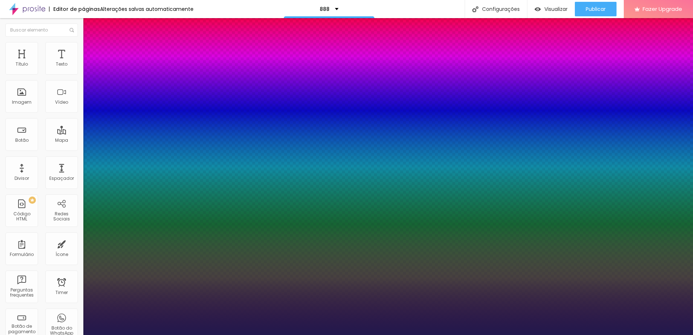
drag, startPoint x: 152, startPoint y: 120, endPoint x: 189, endPoint y: 121, distance: 36.6
click at [189, 121] on body "Editor de páginas Alterações salvas automaticamente 888 Configurações Configura…" at bounding box center [346, 167] width 693 height 335
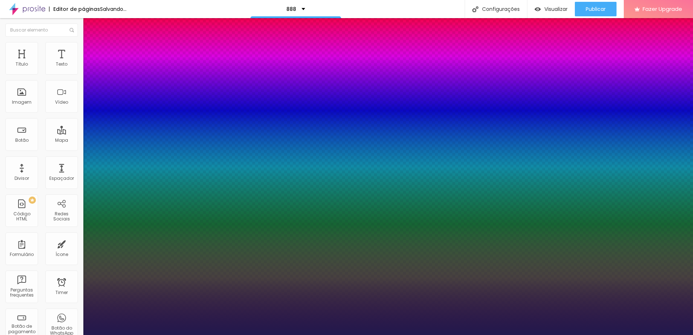
click at [346, 335] on div at bounding box center [346, 335] width 693 height 0
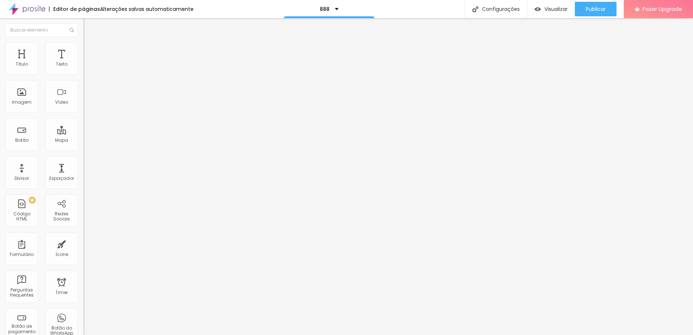
click at [87, 67] on icon "button" at bounding box center [88, 65] width 3 height 3
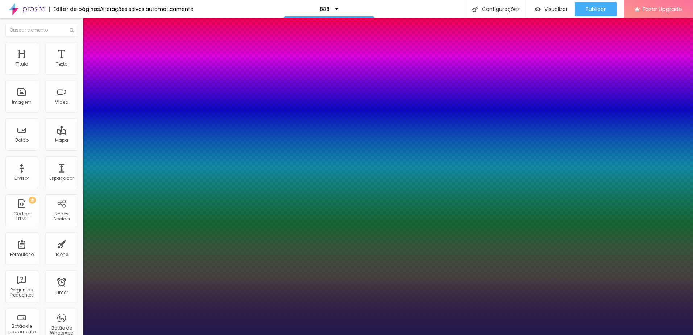
drag, startPoint x: 155, startPoint y: 124, endPoint x: 192, endPoint y: 123, distance: 37.0
click at [190, 123] on body "Editor de páginas Alterações salvas automaticamente 888 Configurações Configura…" at bounding box center [346, 167] width 693 height 335
click at [260, 335] on div at bounding box center [346, 335] width 693 height 0
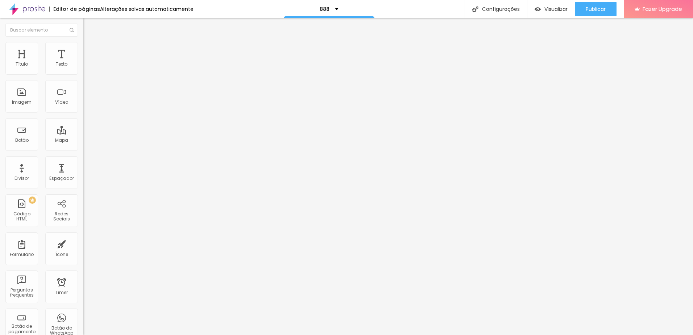
click at [86, 67] on icon "button" at bounding box center [88, 65] width 4 height 4
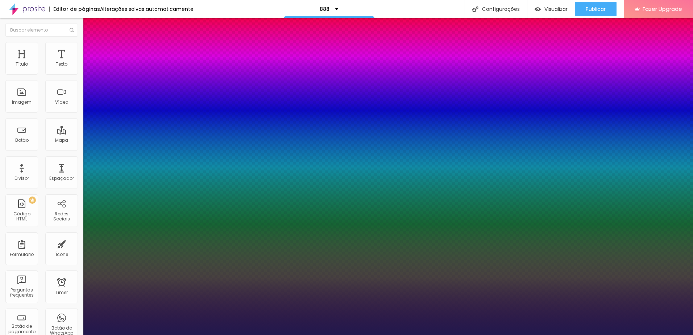
drag, startPoint x: 155, startPoint y: 126, endPoint x: 194, endPoint y: 124, distance: 39.2
click at [193, 124] on body "Editor de páginas Alterações salvas automaticamente 888 Configurações Configura…" at bounding box center [346, 167] width 693 height 335
click at [418, 335] on div at bounding box center [346, 335] width 693 height 0
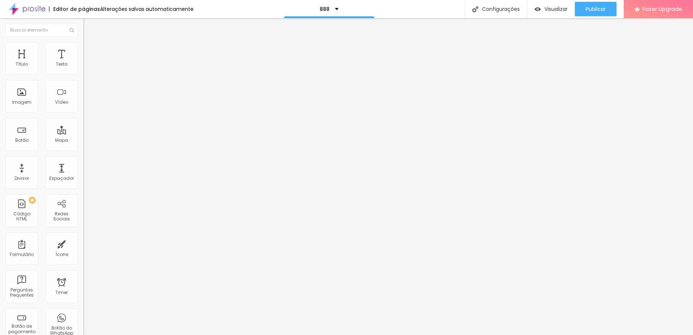
click at [83, 70] on button "button" at bounding box center [88, 66] width 10 height 8
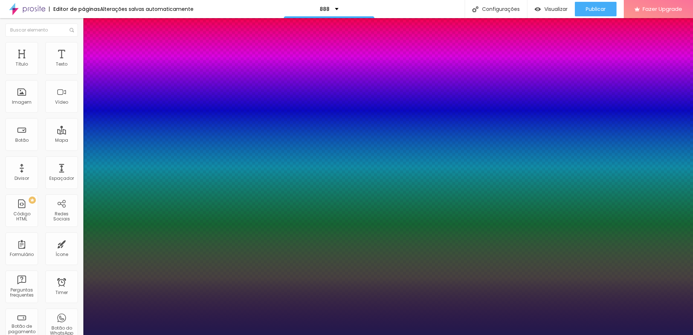
drag, startPoint x: 157, startPoint y: 123, endPoint x: 221, endPoint y: 124, distance: 64.5
click at [208, 123] on body "Editor de páginas Alterações salvas automaticamente 888 Configurações Configura…" at bounding box center [346, 167] width 693 height 335
click at [297, 335] on div at bounding box center [346, 335] width 693 height 0
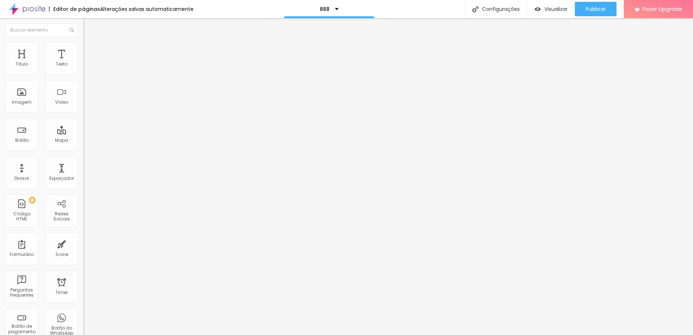
click at [86, 67] on icon "button" at bounding box center [88, 65] width 4 height 4
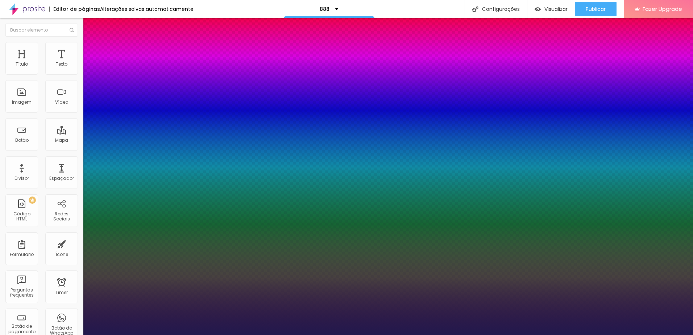
drag, startPoint x: 157, startPoint y: 124, endPoint x: 213, endPoint y: 124, distance: 56.2
click at [212, 124] on body "Editor de páginas Alterações salvas automaticamente 888 Configurações Configura…" at bounding box center [346, 167] width 693 height 335
click at [408, 335] on div at bounding box center [346, 335] width 693 height 0
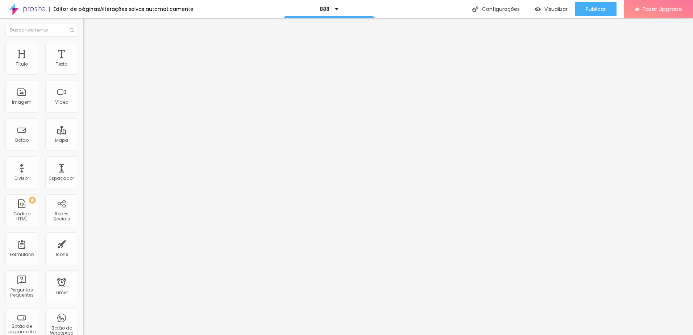
click at [83, 70] on button "button" at bounding box center [88, 66] width 10 height 8
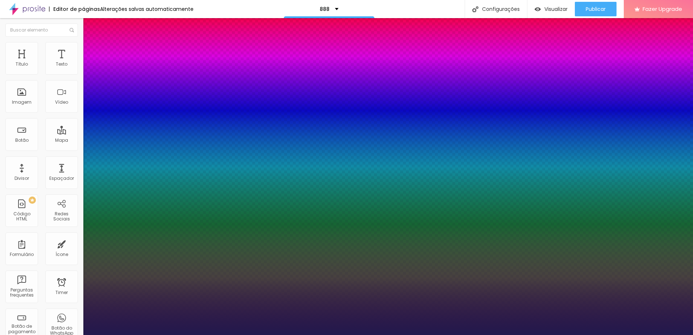
drag, startPoint x: 157, startPoint y: 124, endPoint x: 205, endPoint y: 124, distance: 47.9
click at [189, 124] on body "Editor de páginas Alterações salvas automaticamente 888 Configurações Configura…" at bounding box center [346, 167] width 693 height 335
click at [399, 335] on div at bounding box center [346, 335] width 693 height 0
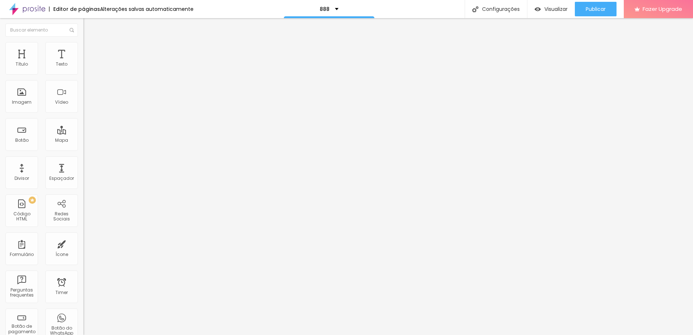
click at [86, 67] on icon "button" at bounding box center [88, 65] width 4 height 4
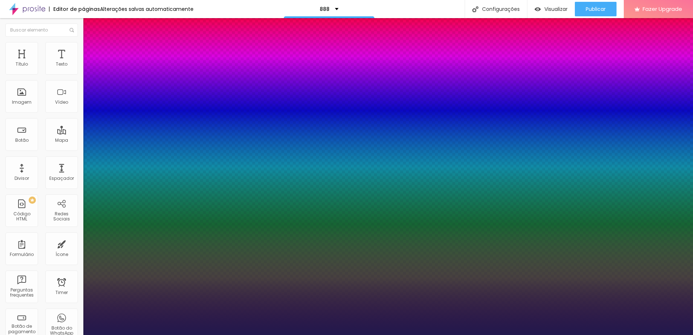
drag, startPoint x: 158, startPoint y: 124, endPoint x: 200, endPoint y: 123, distance: 42.1
click at [193, 124] on body "Editor de páginas Alterações salvas automaticamente 888 Configurações Configura…" at bounding box center [346, 167] width 693 height 335
click at [232, 335] on div at bounding box center [346, 335] width 693 height 0
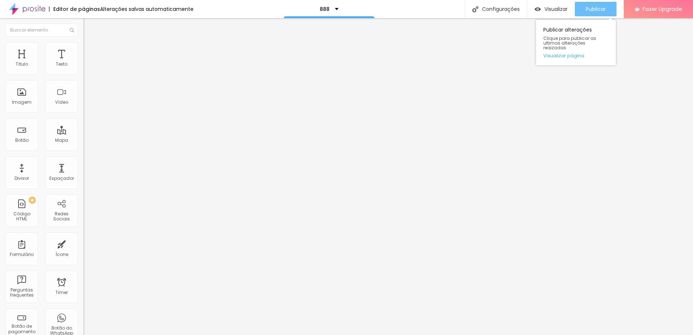
drag, startPoint x: 596, startPoint y: 8, endPoint x: 578, endPoint y: 7, distance: 18.2
click at [596, 8] on span "Publicar" at bounding box center [596, 9] width 20 height 6
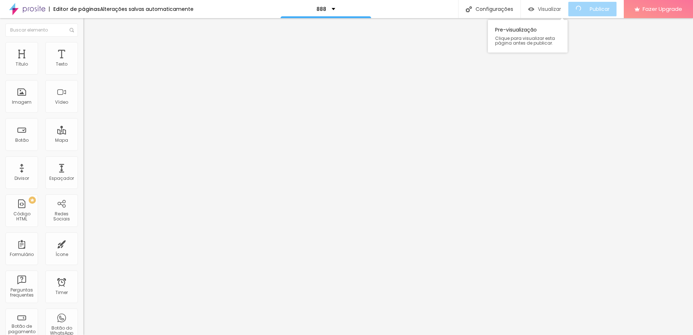
click at [547, 11] on span "Visualizar" at bounding box center [549, 9] width 23 height 6
click at [554, 8] on span "Visualizar" at bounding box center [549, 9] width 23 height 6
click at [89, 28] on img "button" at bounding box center [92, 27] width 6 height 6
click at [89, 26] on img "button" at bounding box center [92, 27] width 6 height 6
click at [86, 67] on icon "button" at bounding box center [88, 65] width 4 height 4
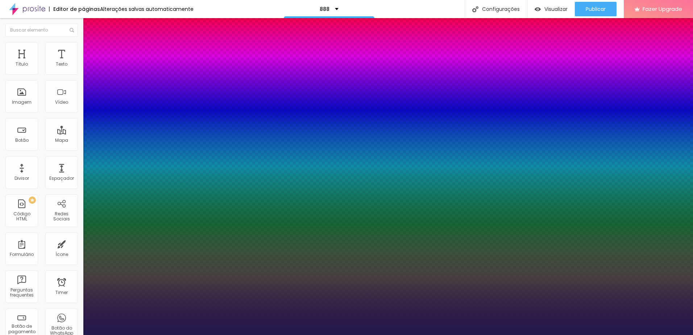
drag, startPoint x: 158, startPoint y: 123, endPoint x: 198, endPoint y: 129, distance: 40.4
click at [194, 128] on body "Editor de páginas Alterações salvas automaticamente 888 Configurações Configura…" at bounding box center [346, 167] width 693 height 335
click at [447, 335] on div at bounding box center [346, 335] width 693 height 0
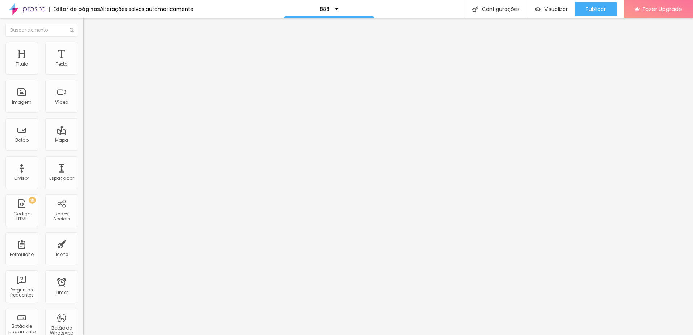
click at [86, 105] on icon "button" at bounding box center [88, 103] width 4 height 4
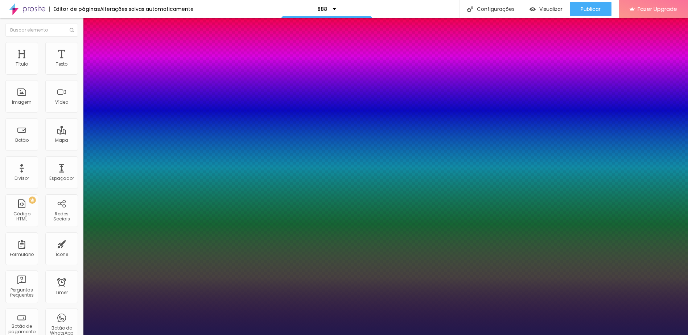
drag, startPoint x: 169, startPoint y: 202, endPoint x: 202, endPoint y: 199, distance: 33.8
click at [202, 199] on body "Editor de páginas Alterações salvas automaticamente 888 Configurações Configura…" at bounding box center [344, 167] width 688 height 335
click at [420, 335] on div at bounding box center [344, 335] width 688 height 0
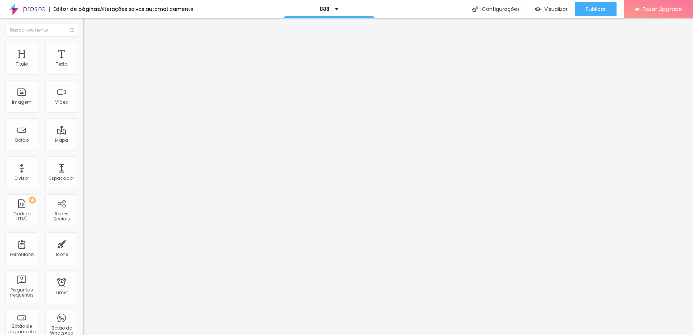
click at [89, 65] on icon "button" at bounding box center [89, 63] width 1 height 1
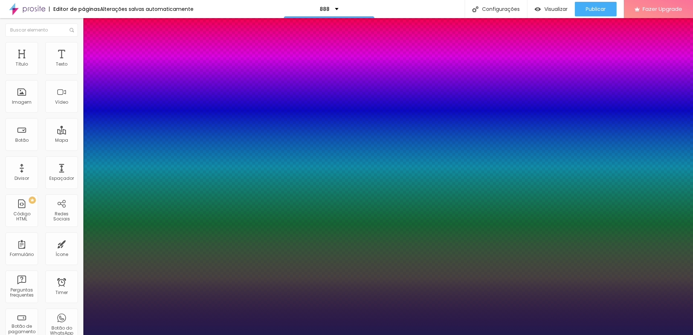
drag, startPoint x: 157, startPoint y: 123, endPoint x: 219, endPoint y: 126, distance: 62.4
click at [197, 125] on body "Editor de páginas Alterações salvas automaticamente 888 Configurações Configura…" at bounding box center [346, 167] width 693 height 335
click at [456, 335] on div at bounding box center [346, 335] width 693 height 0
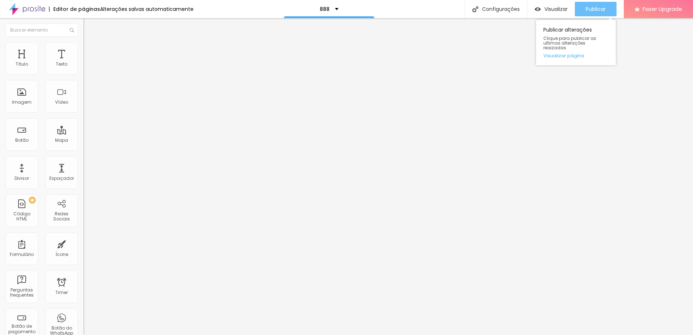
click at [596, 15] on div "Publicar" at bounding box center [596, 9] width 20 height 15
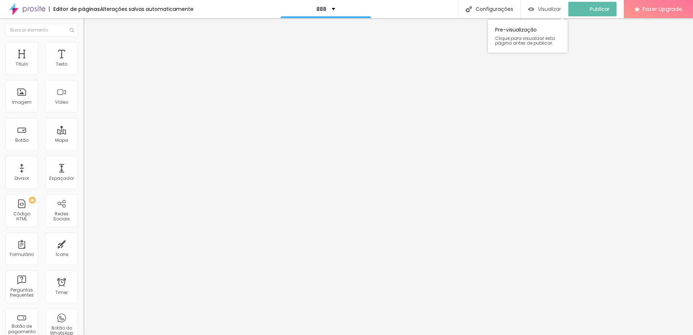
click at [546, 5] on div "Visualizar" at bounding box center [544, 9] width 33 height 15
